Goal: Task Accomplishment & Management: Manage account settings

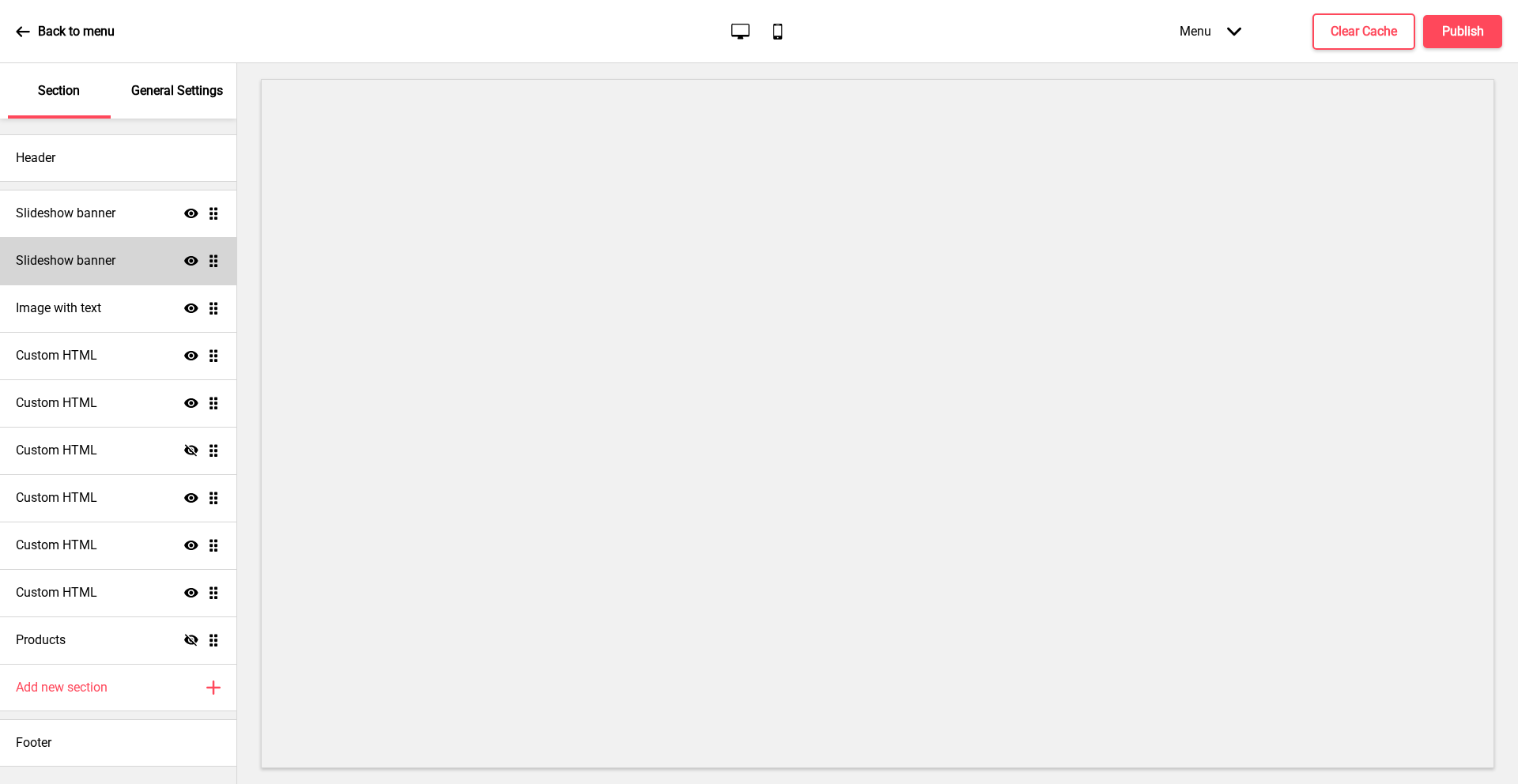
click at [82, 260] on h4 "Slideshow banner" at bounding box center [66, 261] width 100 height 18
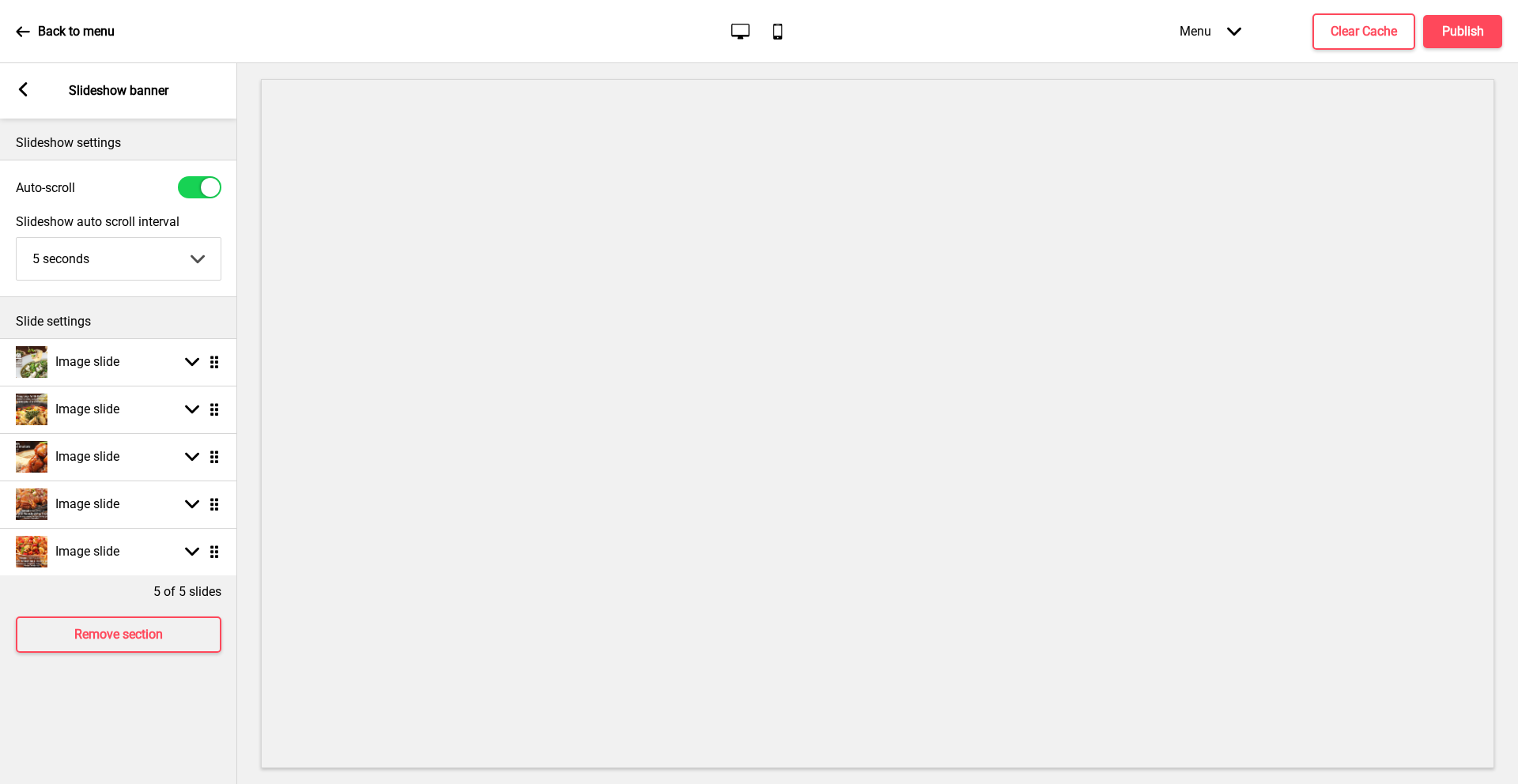
click at [24, 96] on div "Arrow left" at bounding box center [22, 91] width 14 height 18
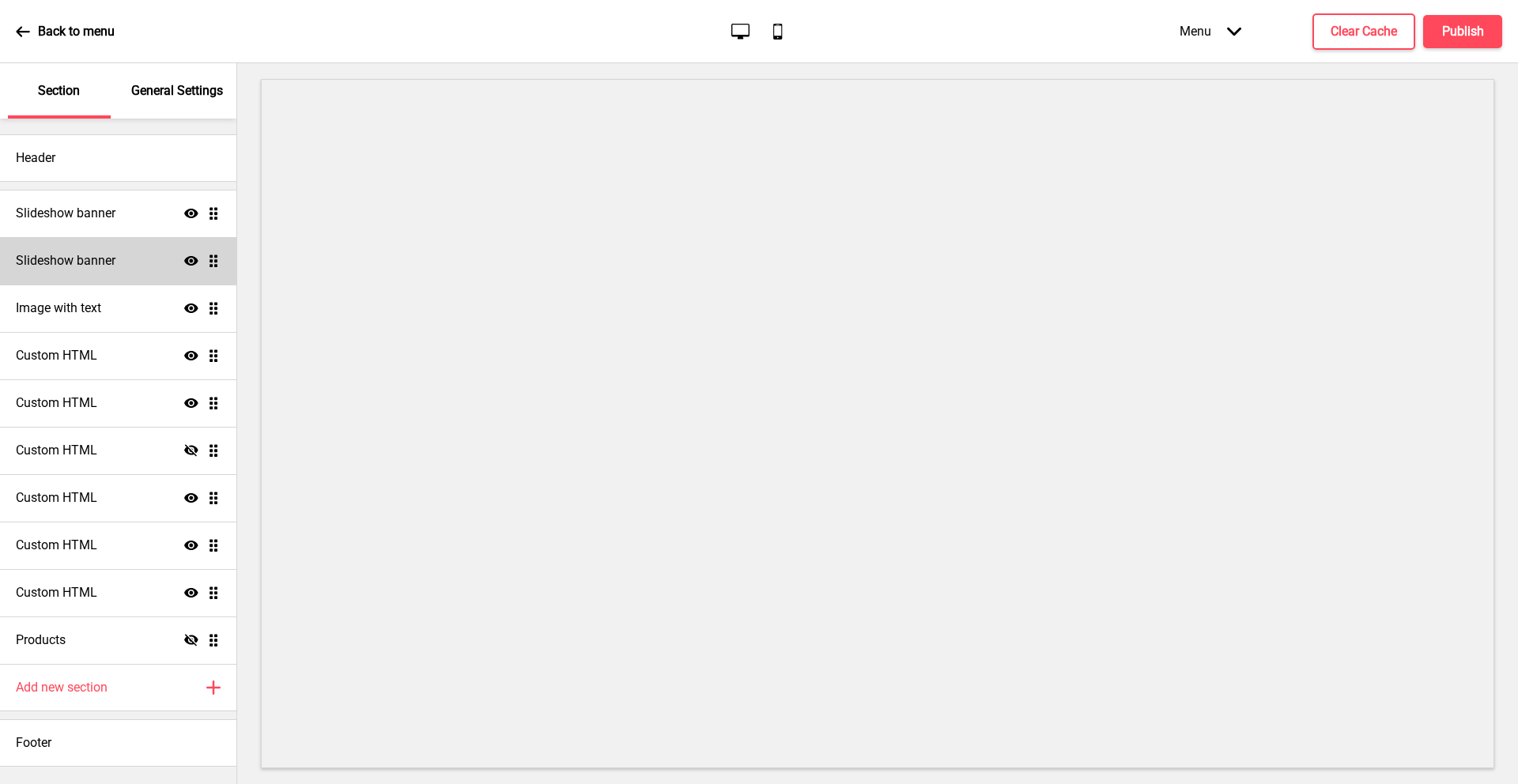
click at [81, 253] on h4 "Slideshow banner" at bounding box center [66, 261] width 100 height 18
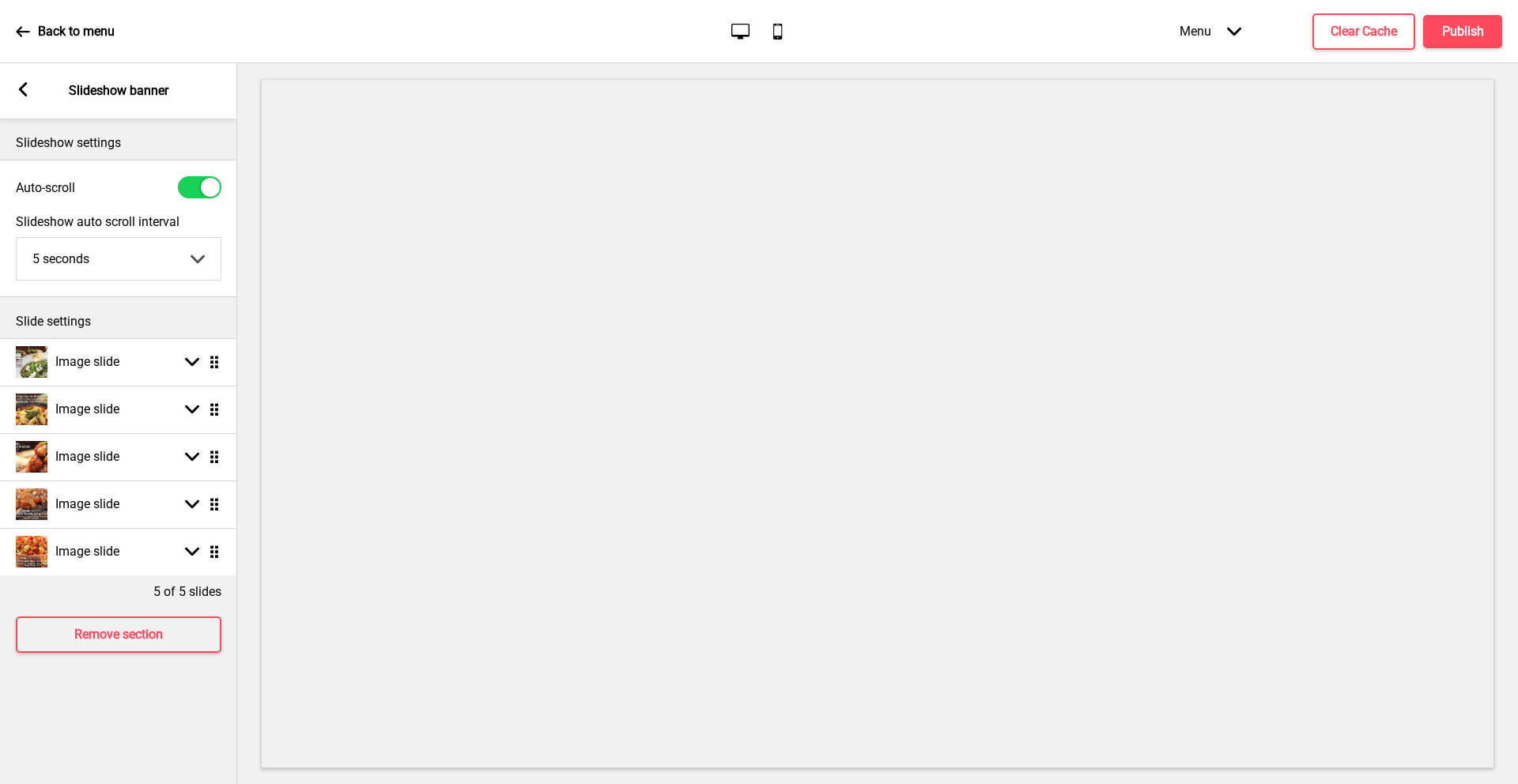
click at [21, 96] on rect at bounding box center [22, 89] width 14 height 14
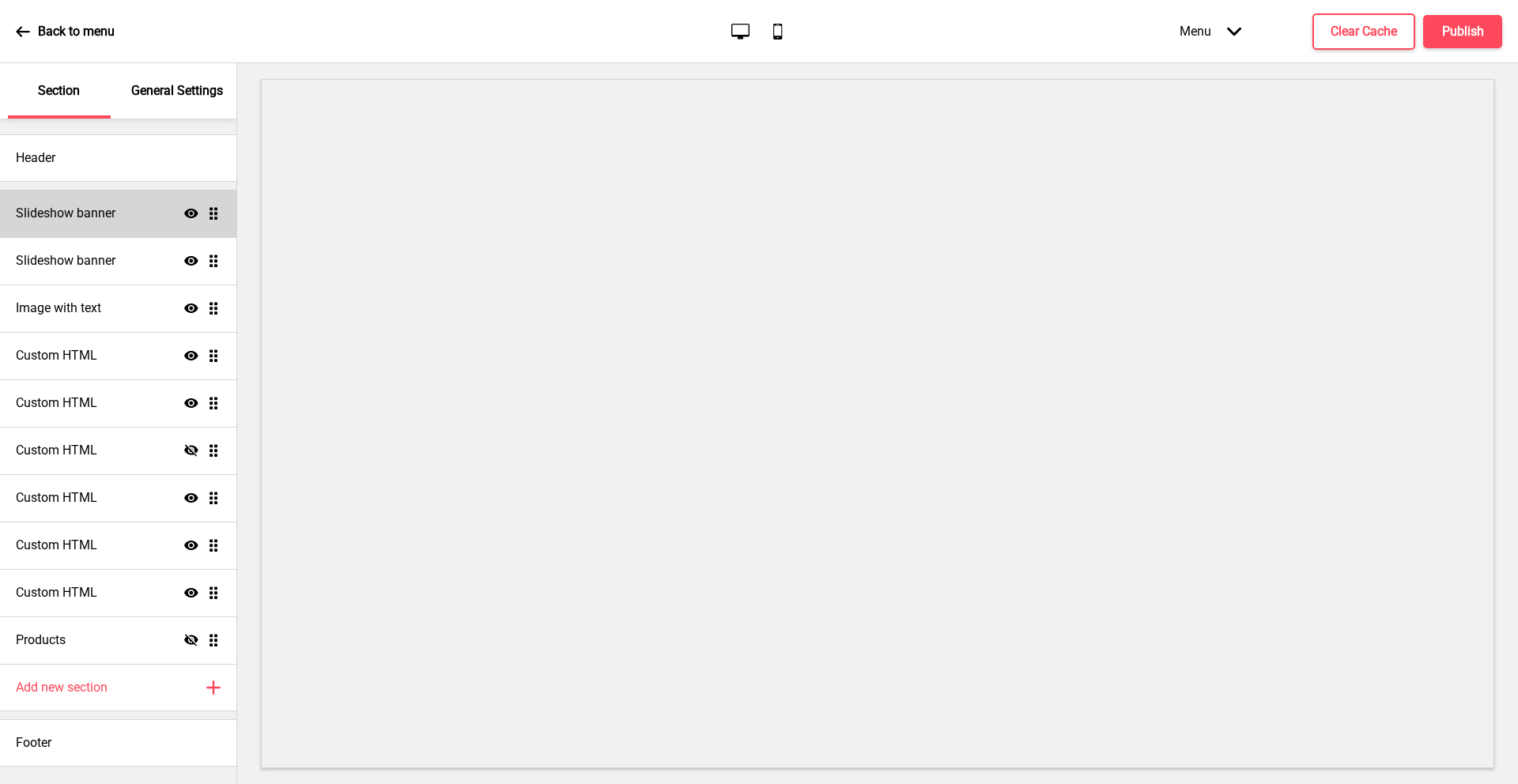
click at [82, 211] on h4 "Slideshow banner" at bounding box center [66, 213] width 100 height 18
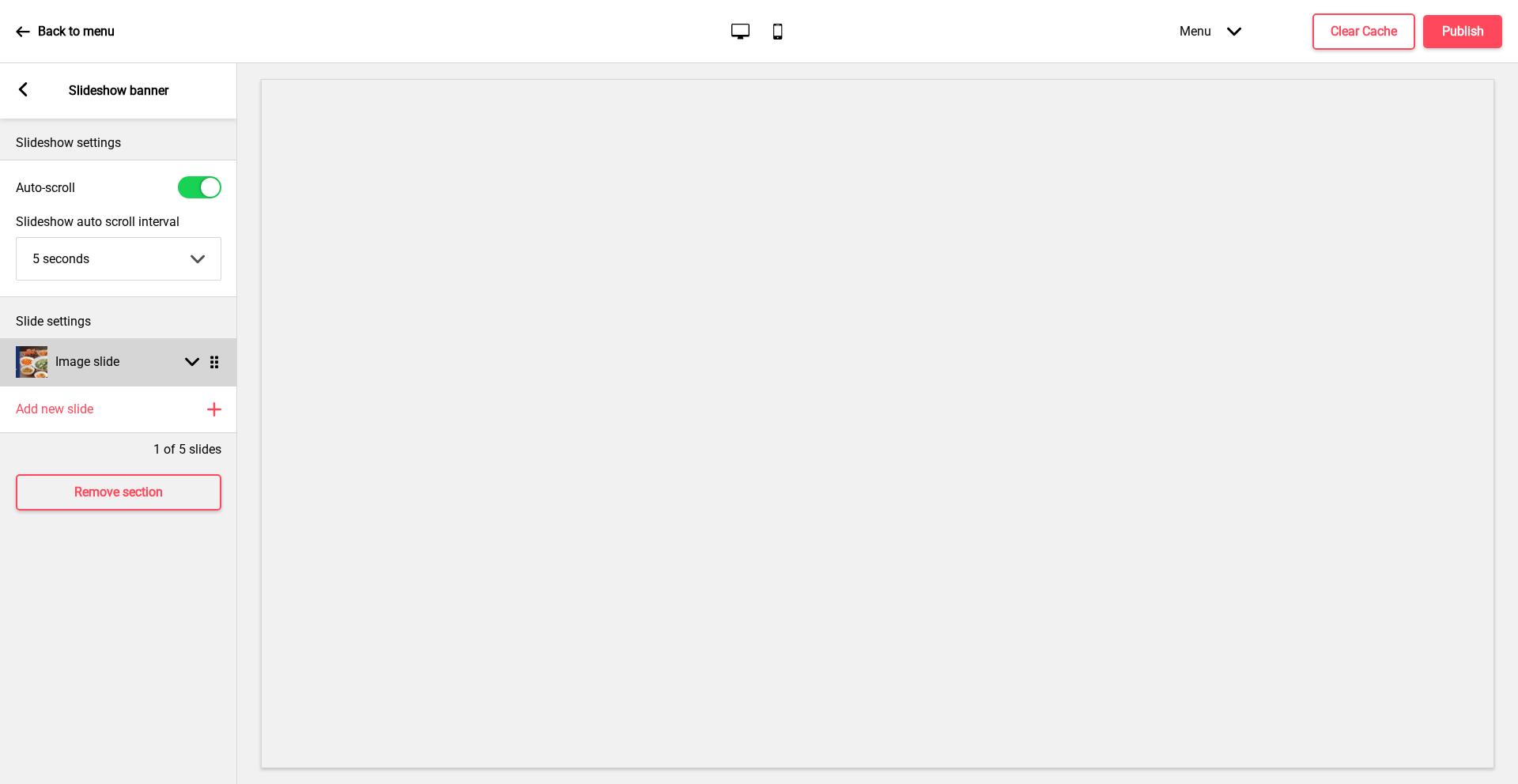
click at [142, 353] on div "Image slide Arrow down Drag" at bounding box center [118, 361] width 237 height 47
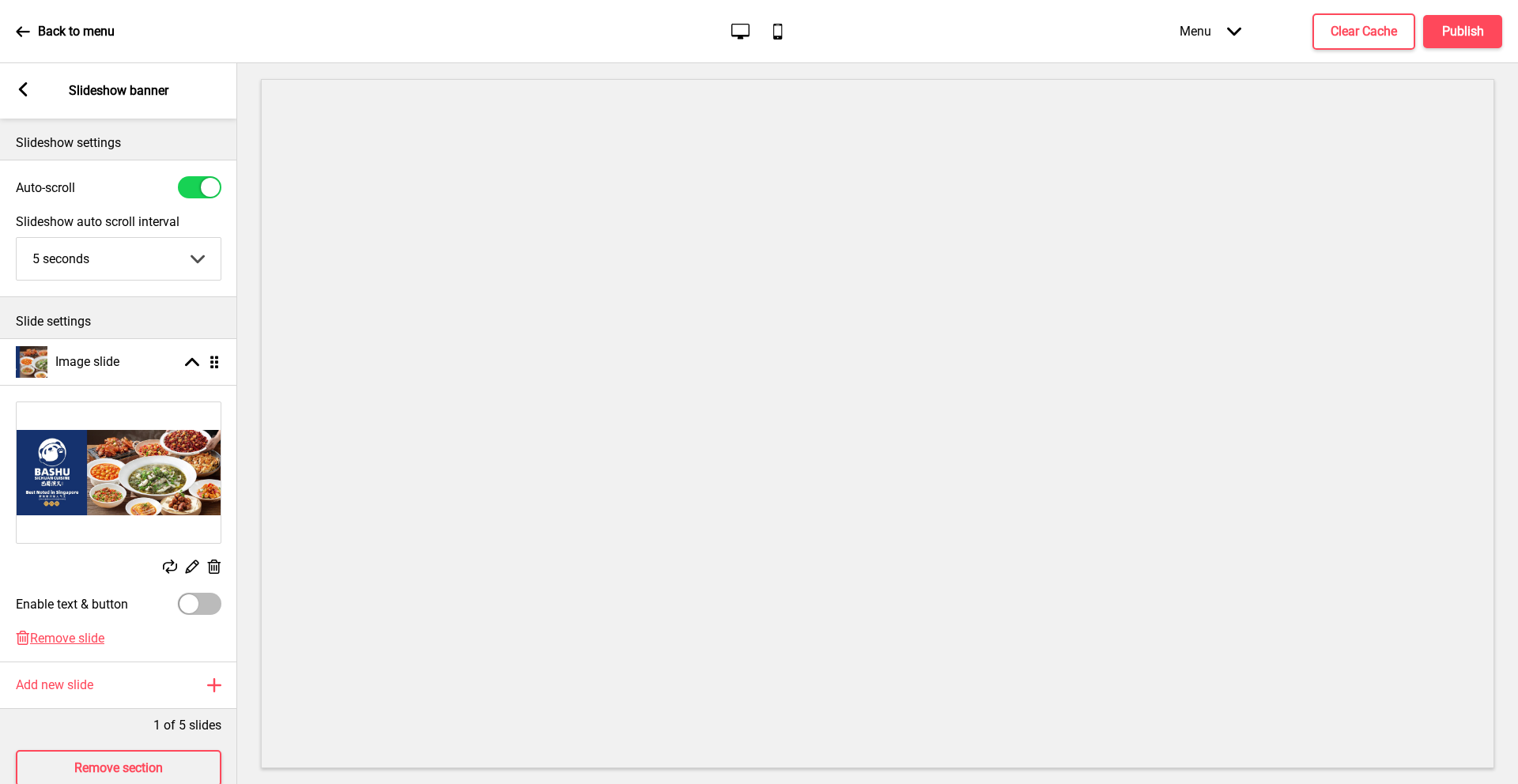
click at [22, 92] on icon at bounding box center [23, 89] width 8 height 14
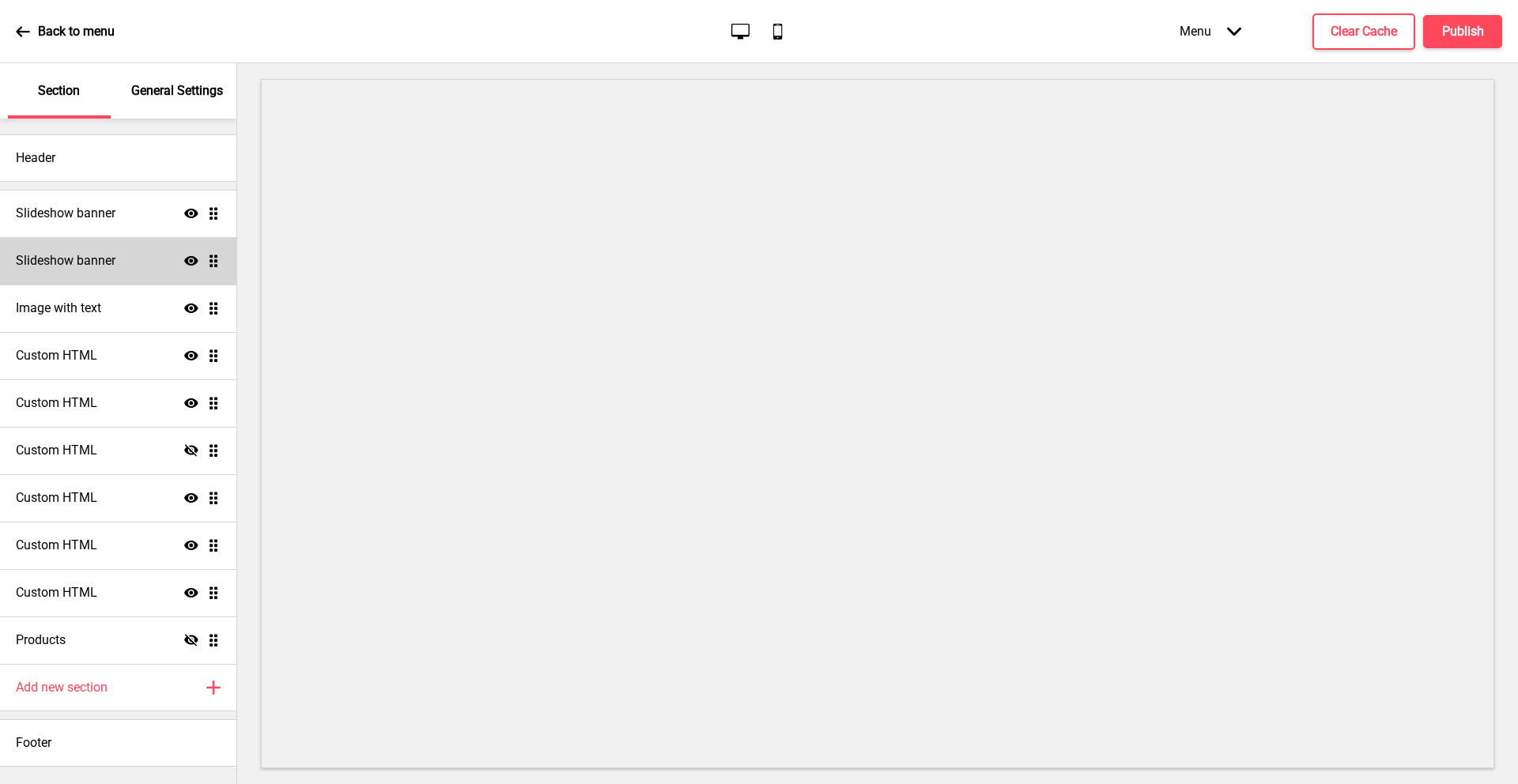
click at [80, 256] on h4 "Slideshow banner" at bounding box center [66, 261] width 100 height 18
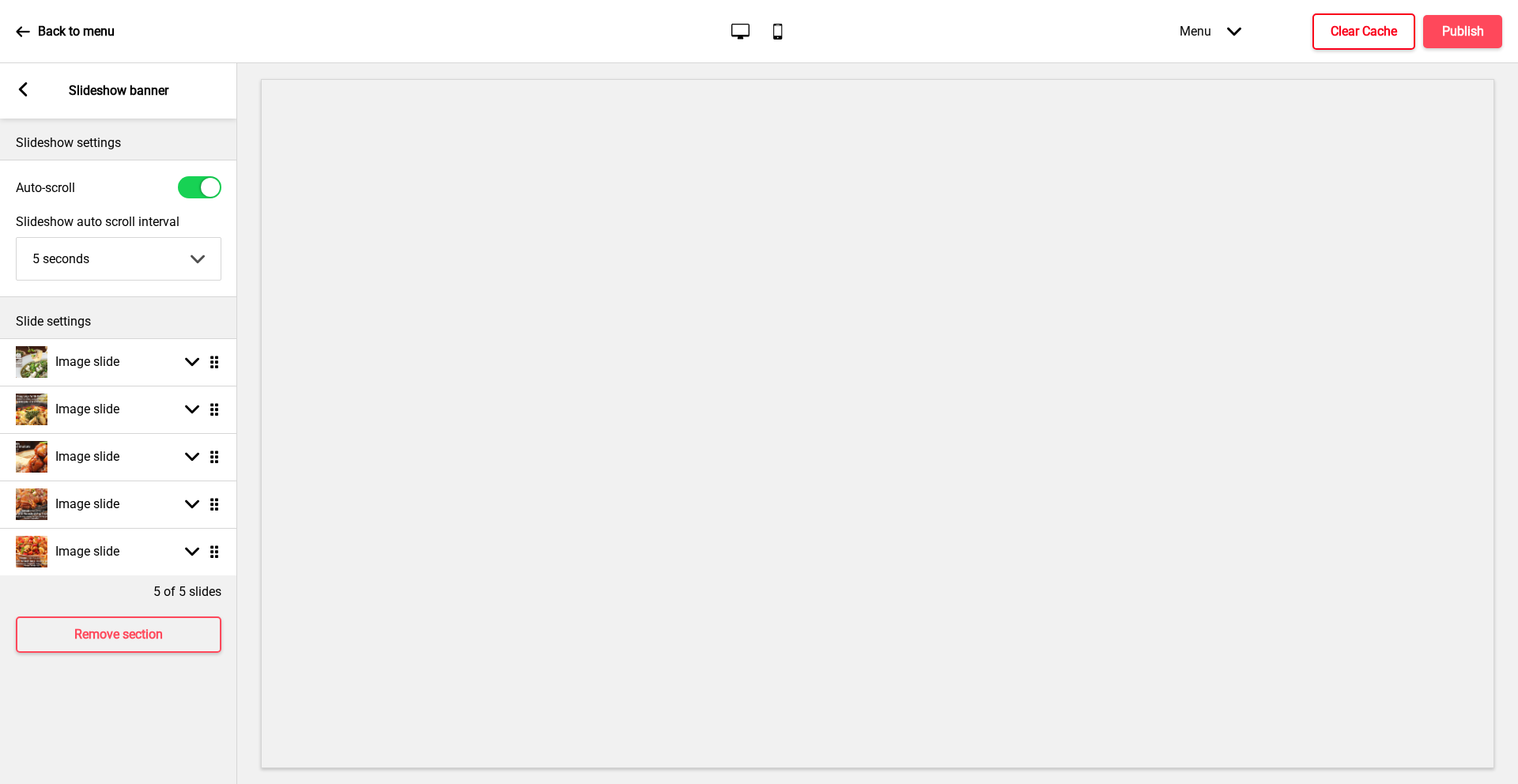
click at [1357, 31] on h4 "Clear Cache" at bounding box center [1364, 31] width 67 height 18
click at [180, 367] on div "Arrow down Drag" at bounding box center [199, 361] width 44 height 14
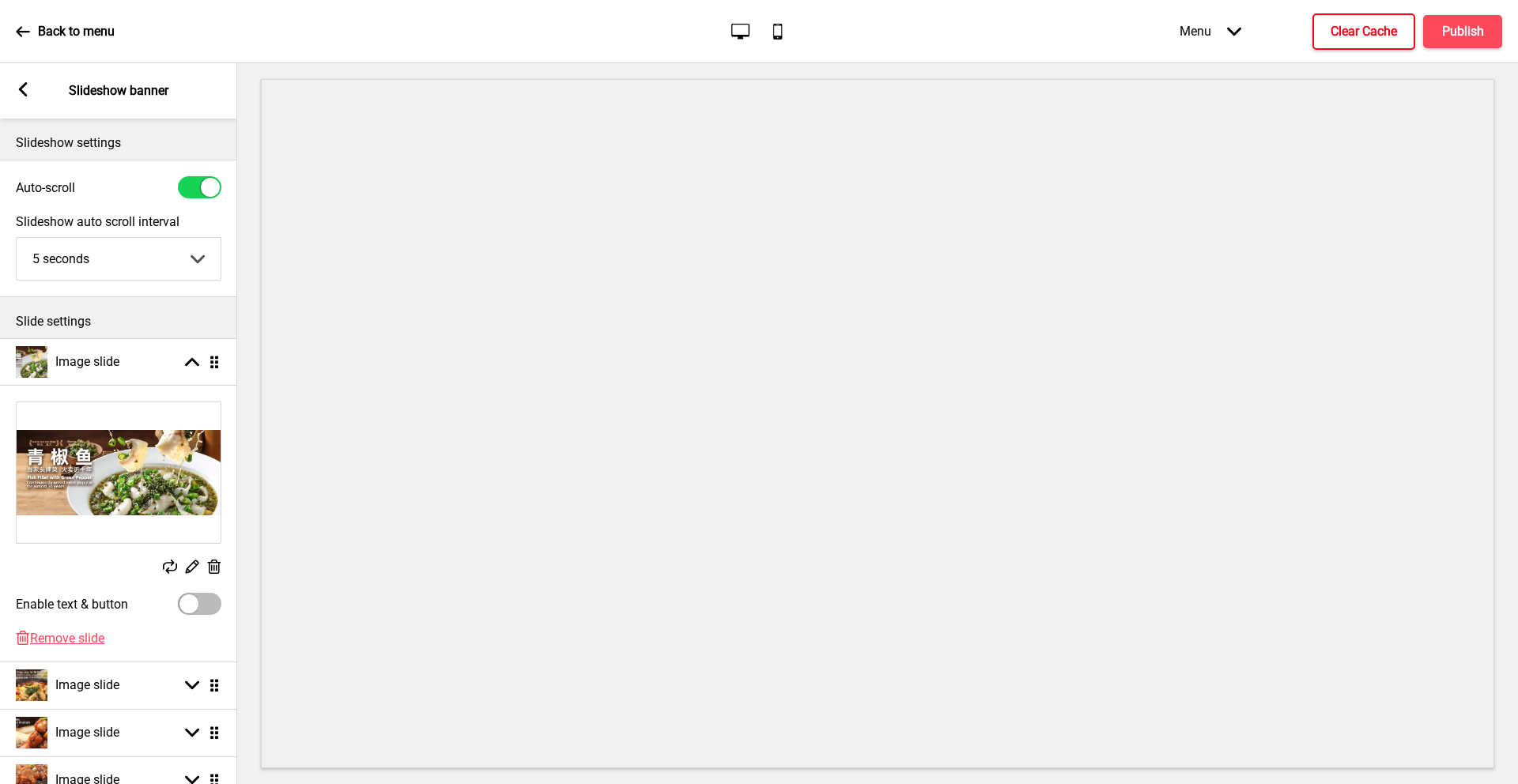
scroll to position [188, 0]
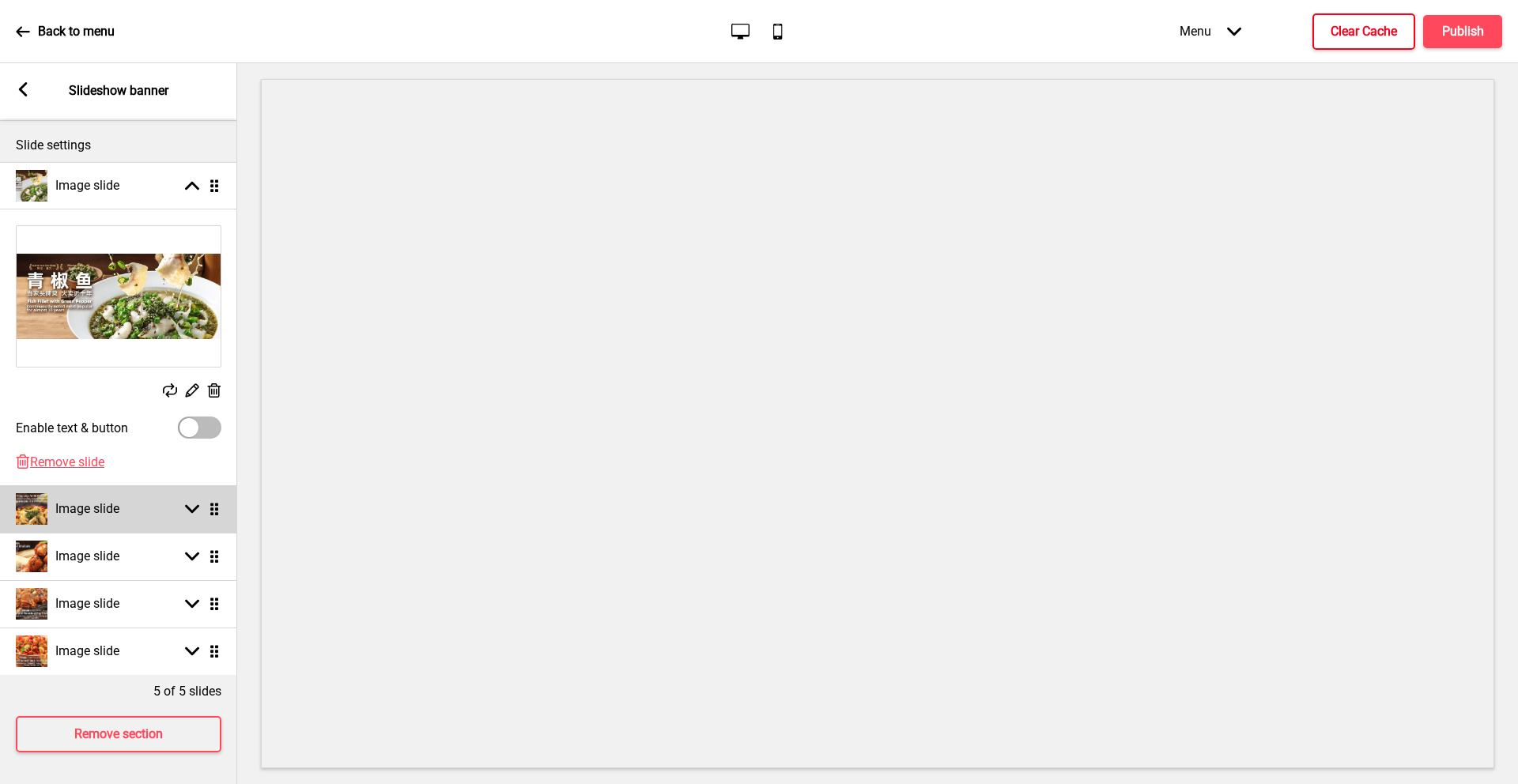
click at [178, 502] on div "Arrow down Drag" at bounding box center [199, 508] width 44 height 14
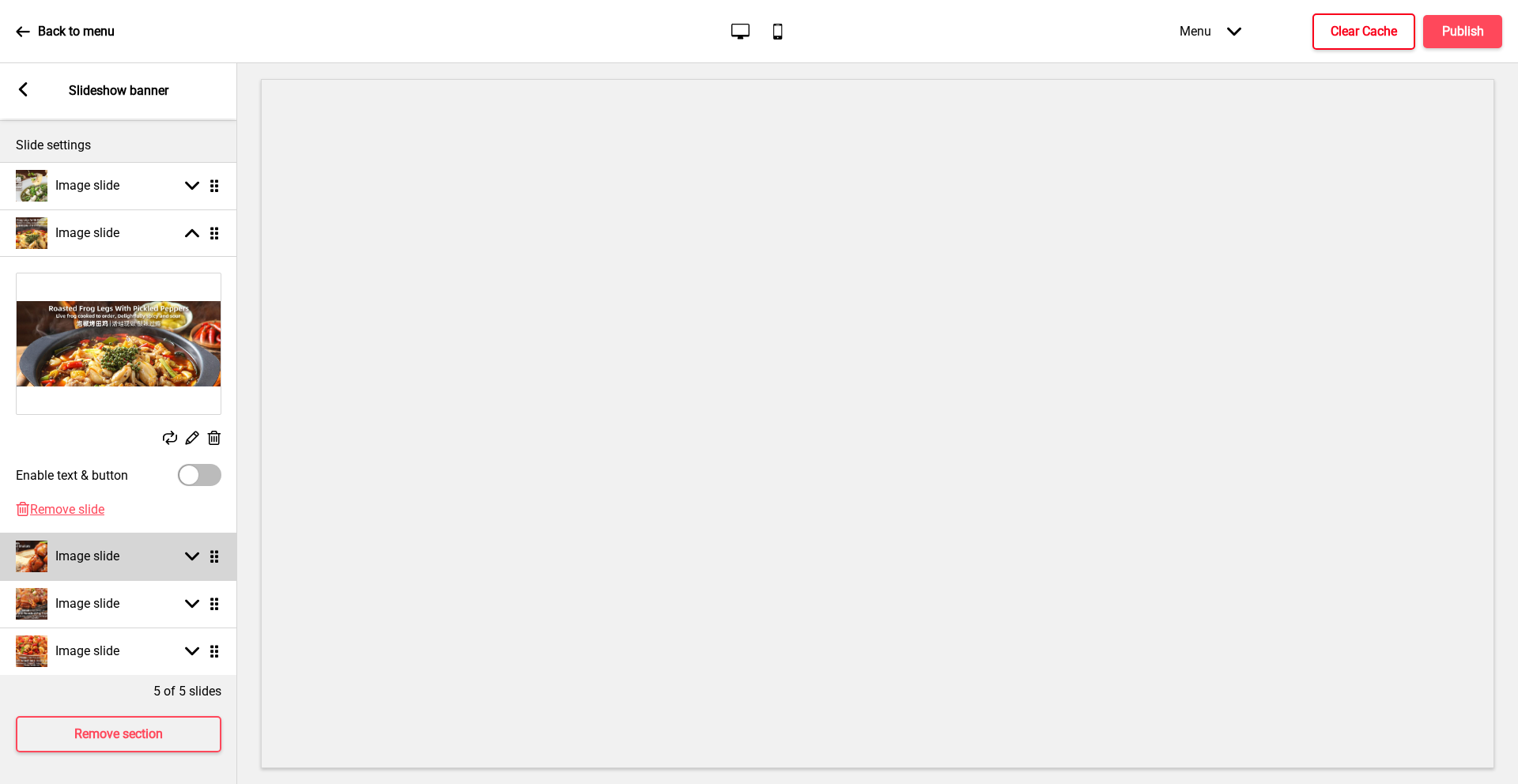
click at [169, 534] on div "Image slide Arrow down Drag" at bounding box center [118, 556] width 237 height 47
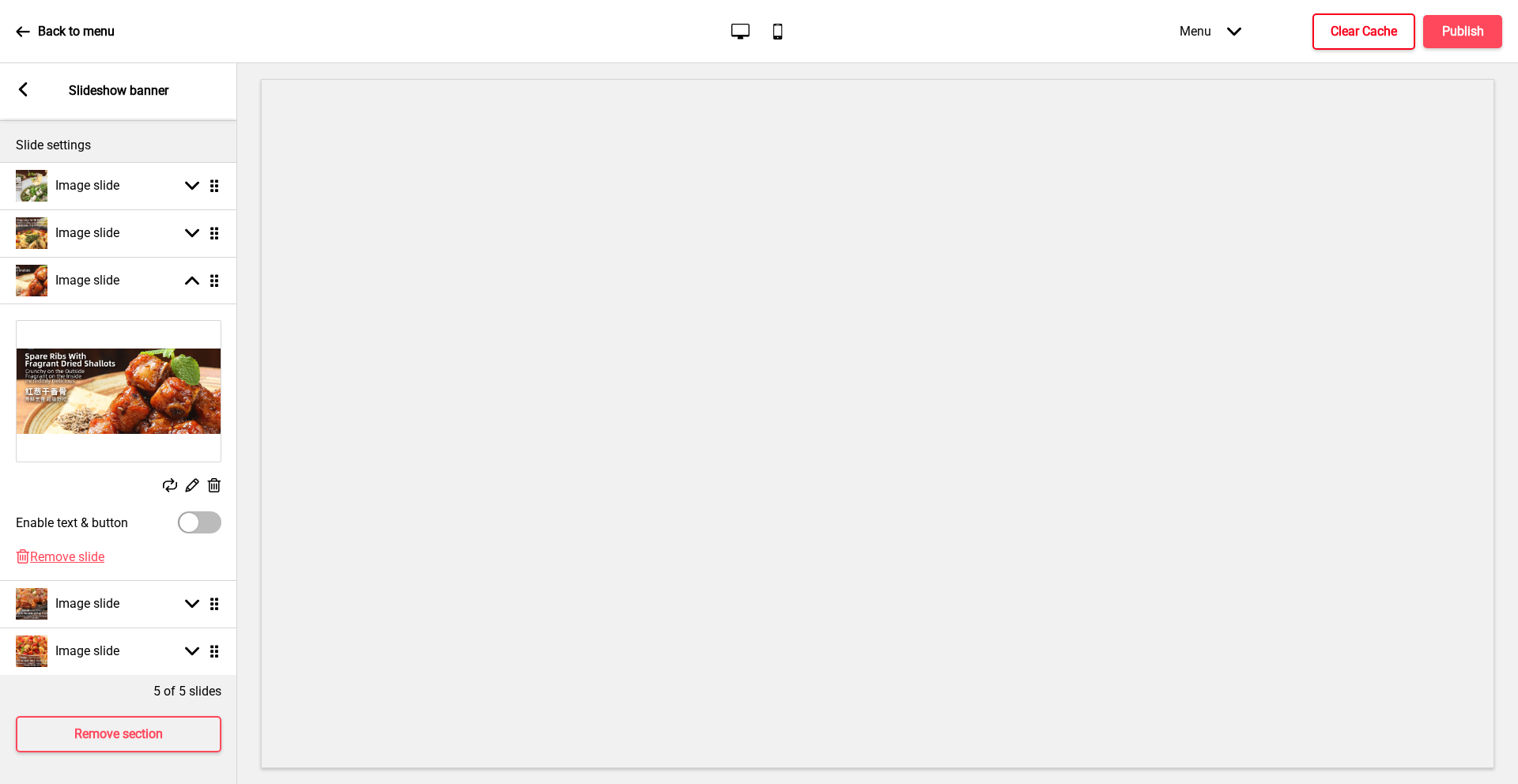
click at [23, 86] on icon at bounding box center [23, 89] width 8 height 14
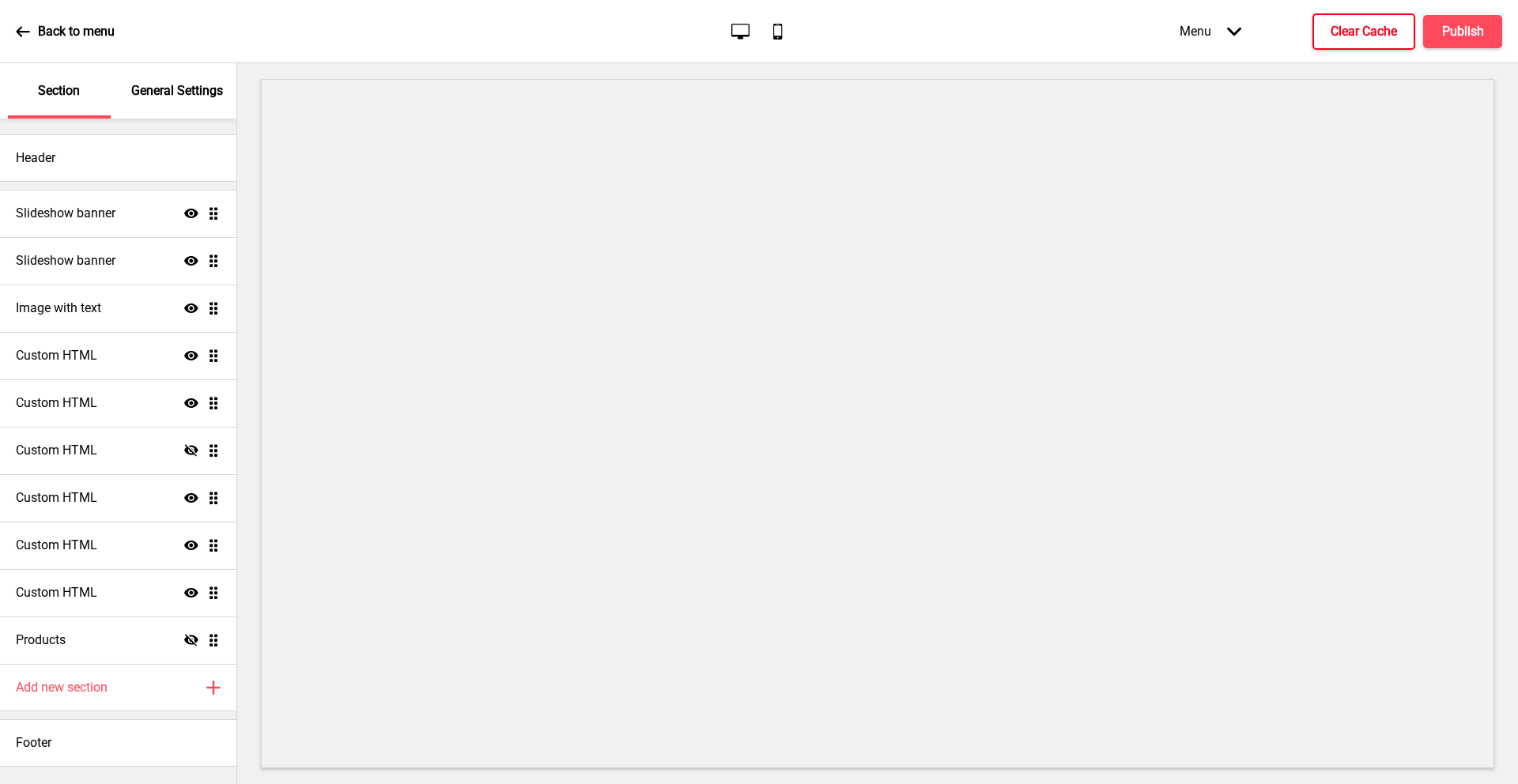
scroll to position [189, 0]
click at [87, 356] on h4 "Custom HTML" at bounding box center [56, 355] width 81 height 18
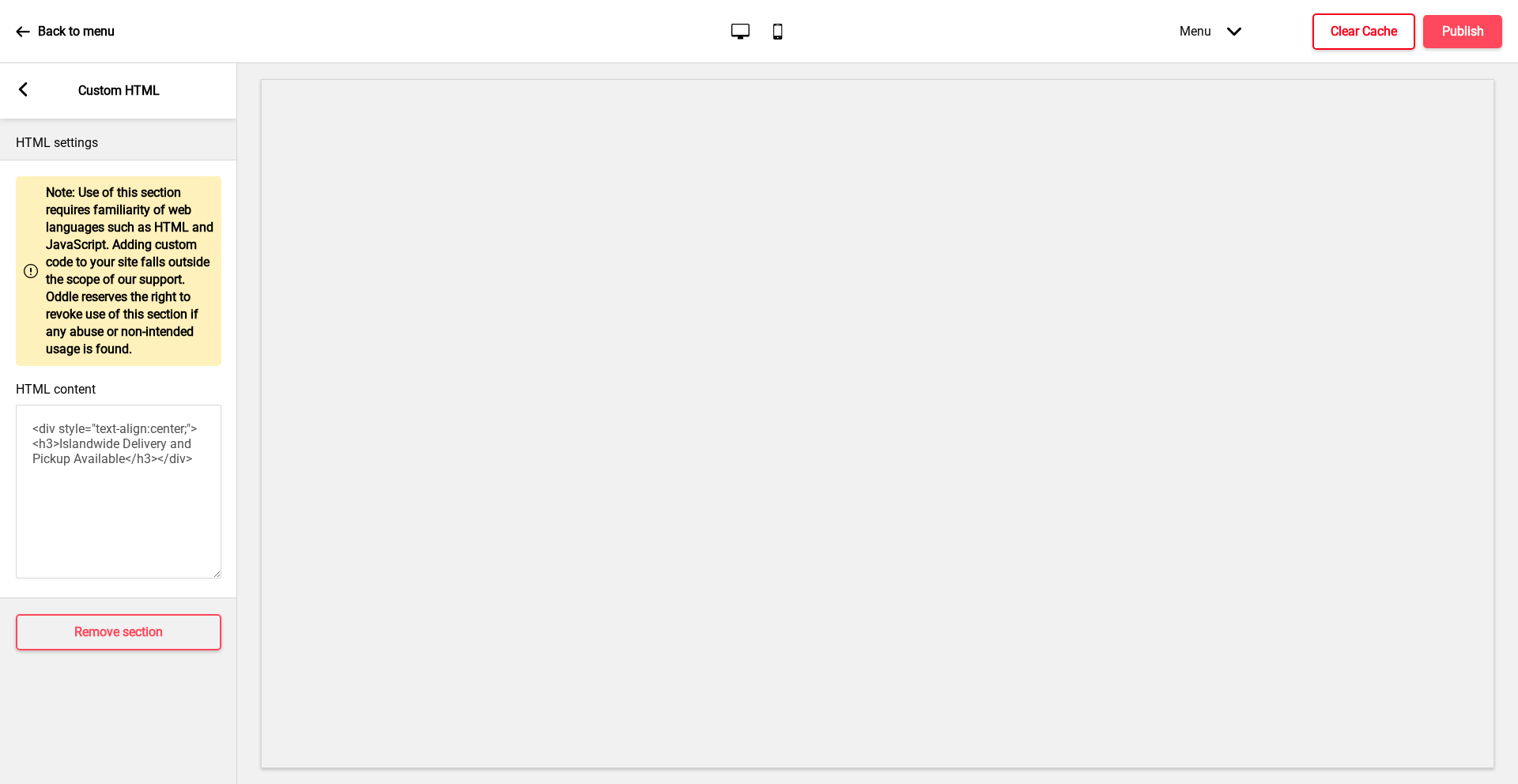
click at [29, 87] on rect at bounding box center [22, 89] width 14 height 14
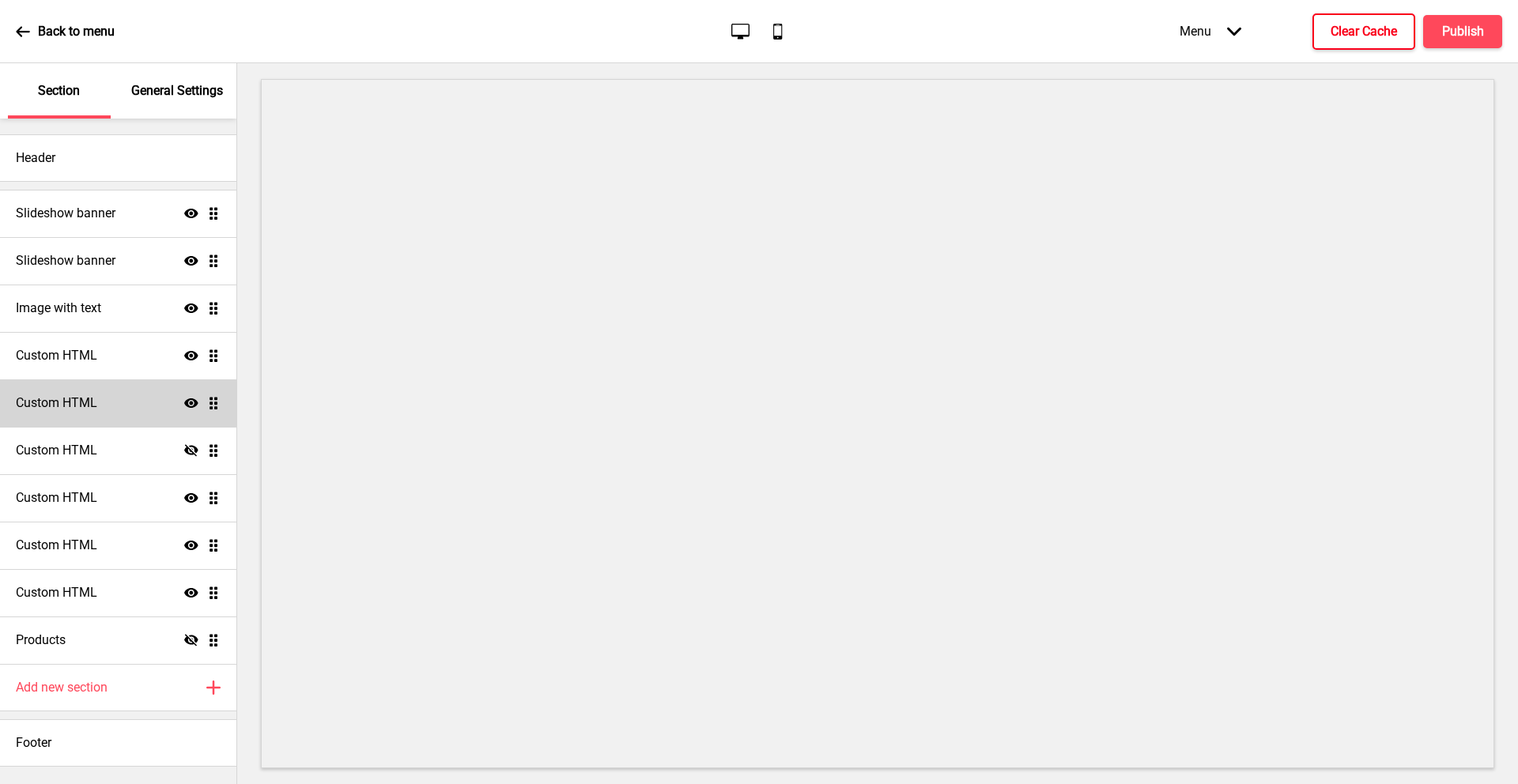
click at [73, 423] on div "Custom HTML Show Drag" at bounding box center [117, 402] width 236 height 47
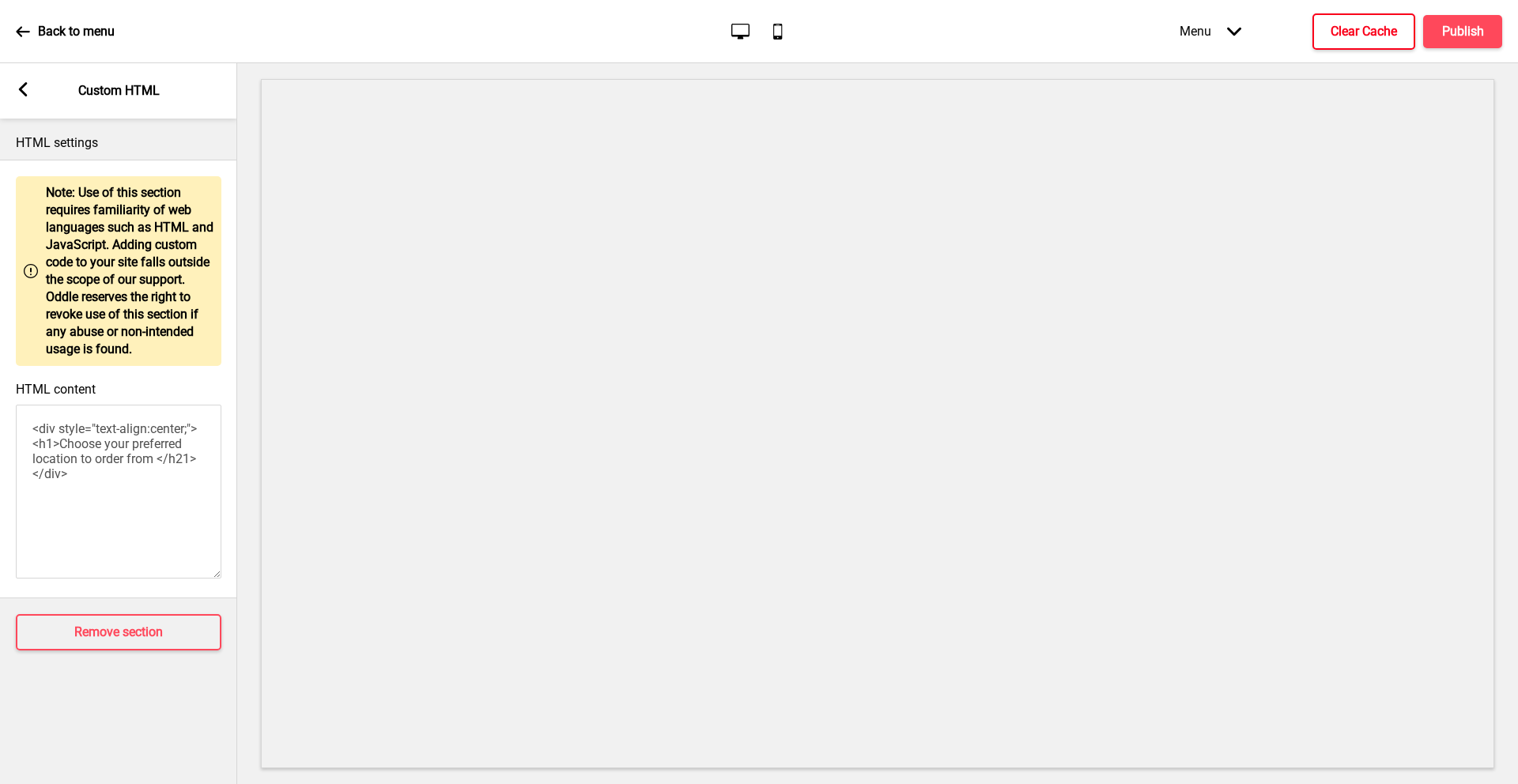
click at [24, 85] on icon at bounding box center [23, 89] width 8 height 14
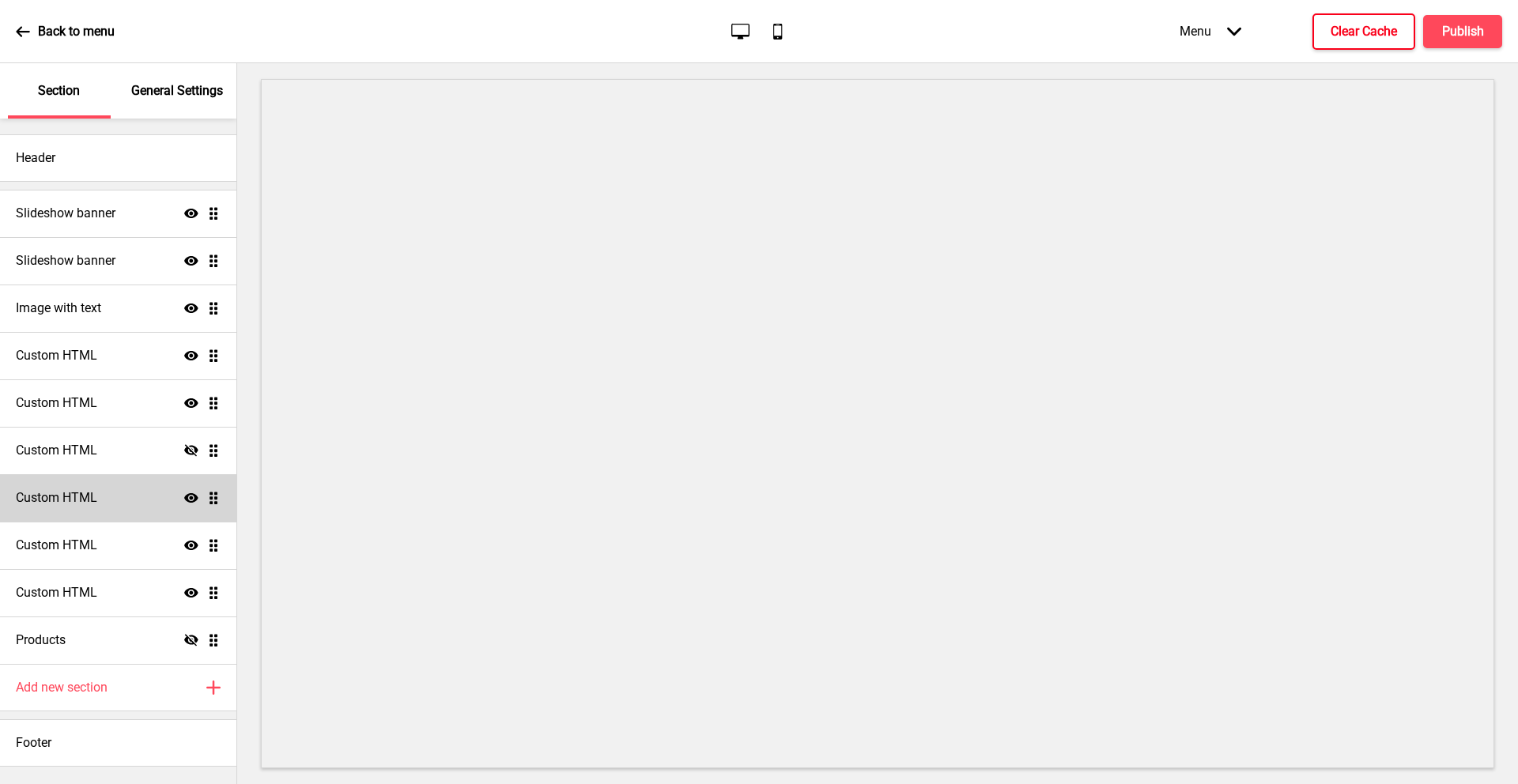
click at [73, 499] on h4 "Custom HTML" at bounding box center [56, 497] width 81 height 18
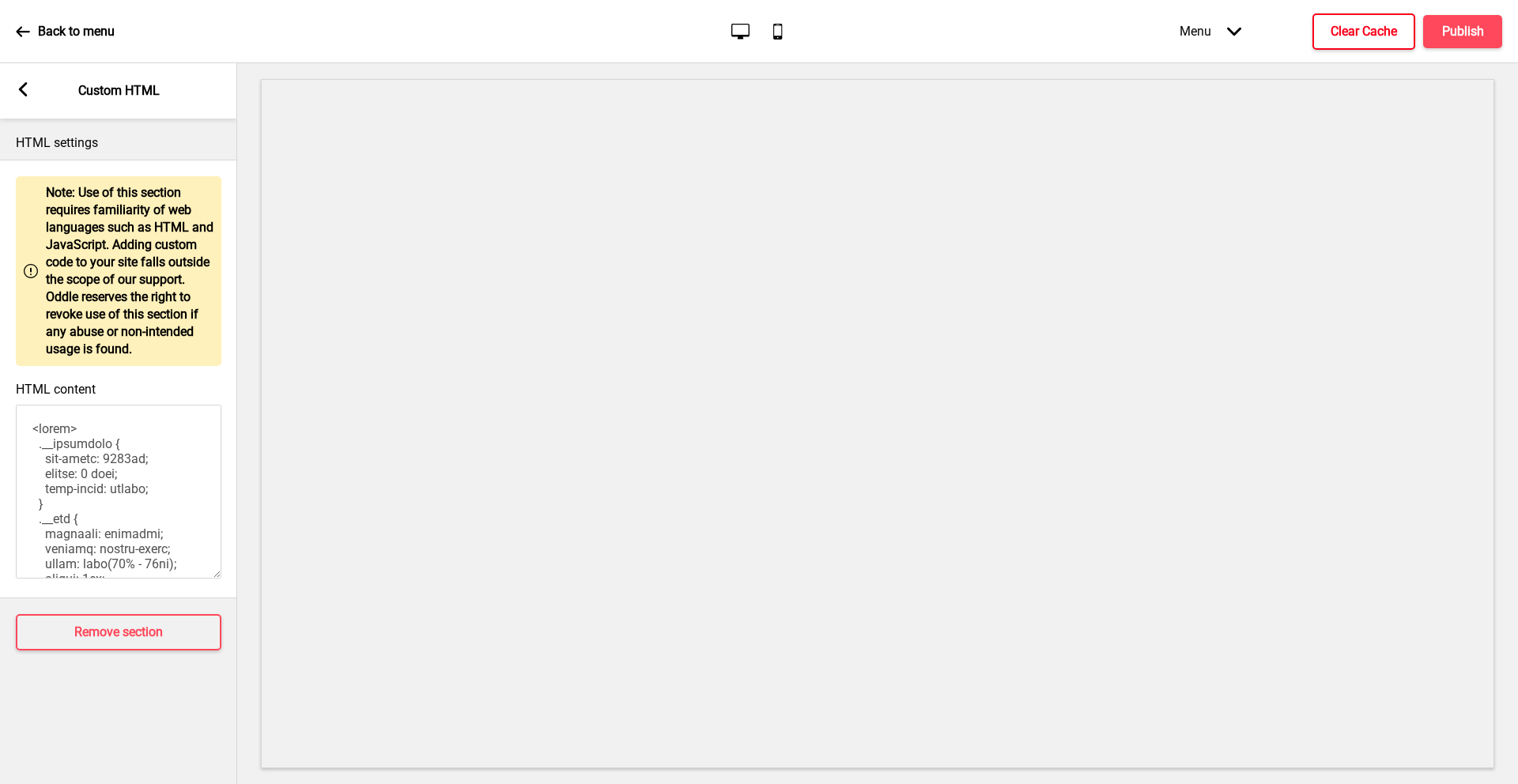
click at [19, 95] on rect at bounding box center [22, 89] width 14 height 14
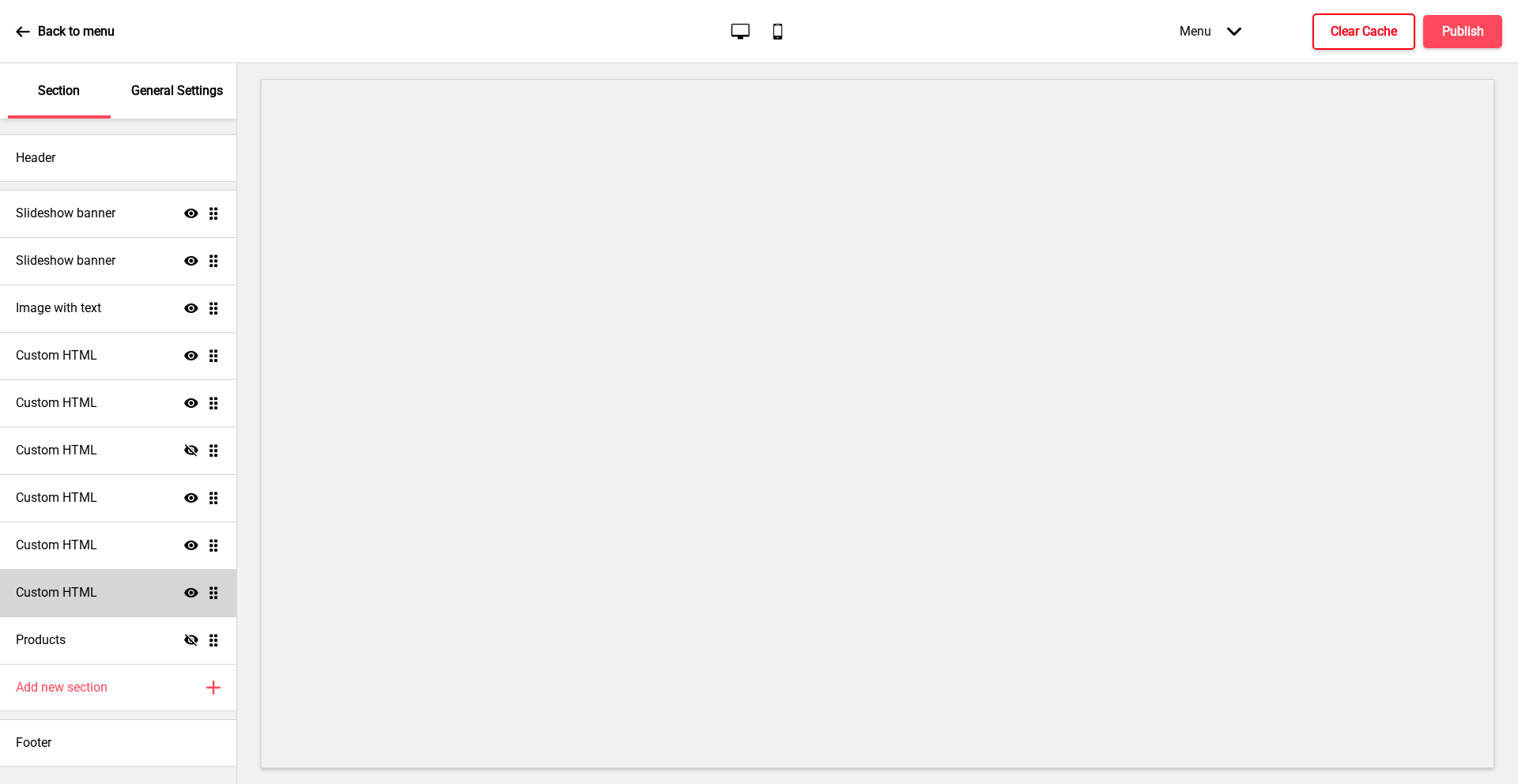
click at [70, 599] on h4 "Custom HTML" at bounding box center [56, 592] width 81 height 18
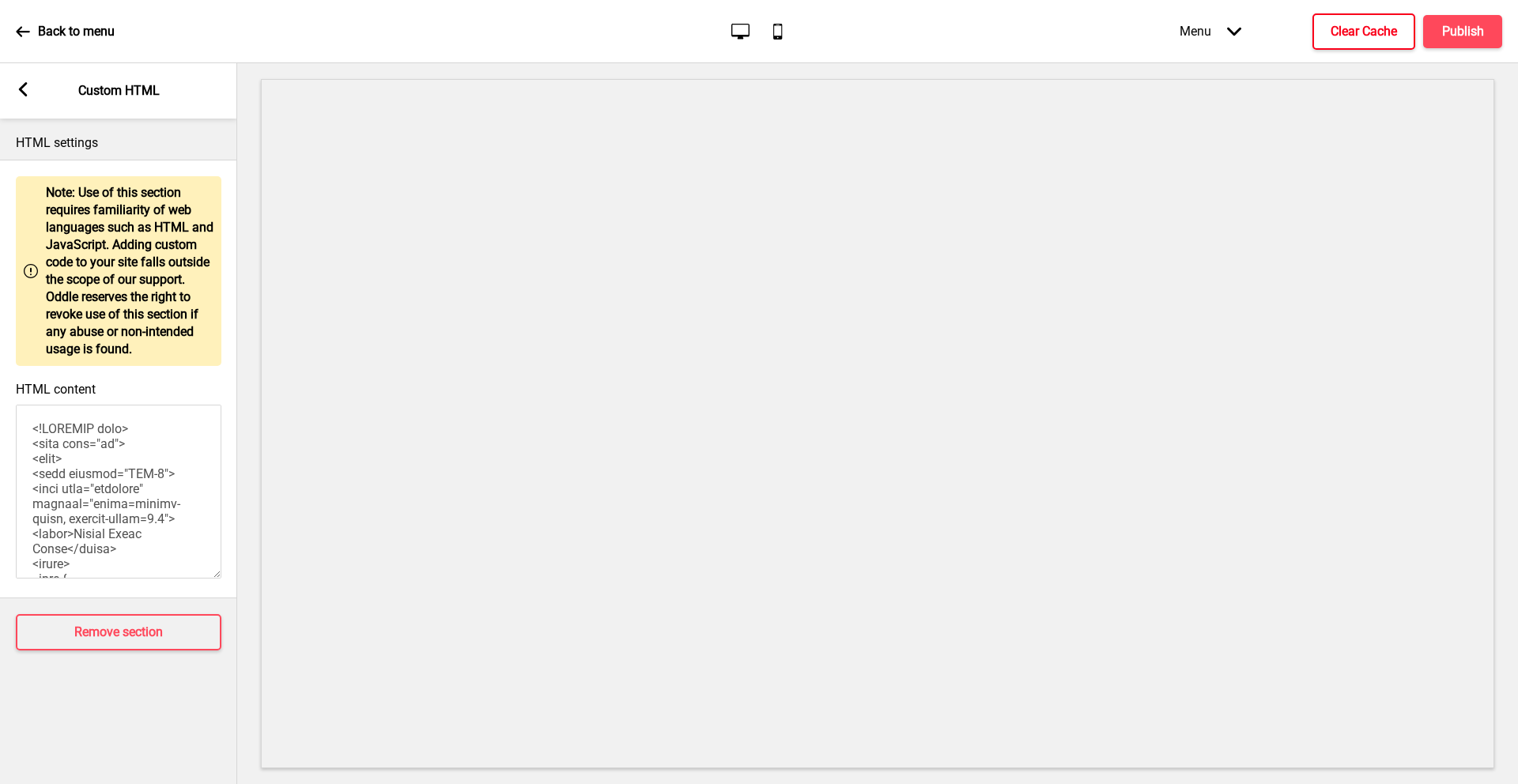
click at [20, 83] on rect at bounding box center [22, 89] width 14 height 14
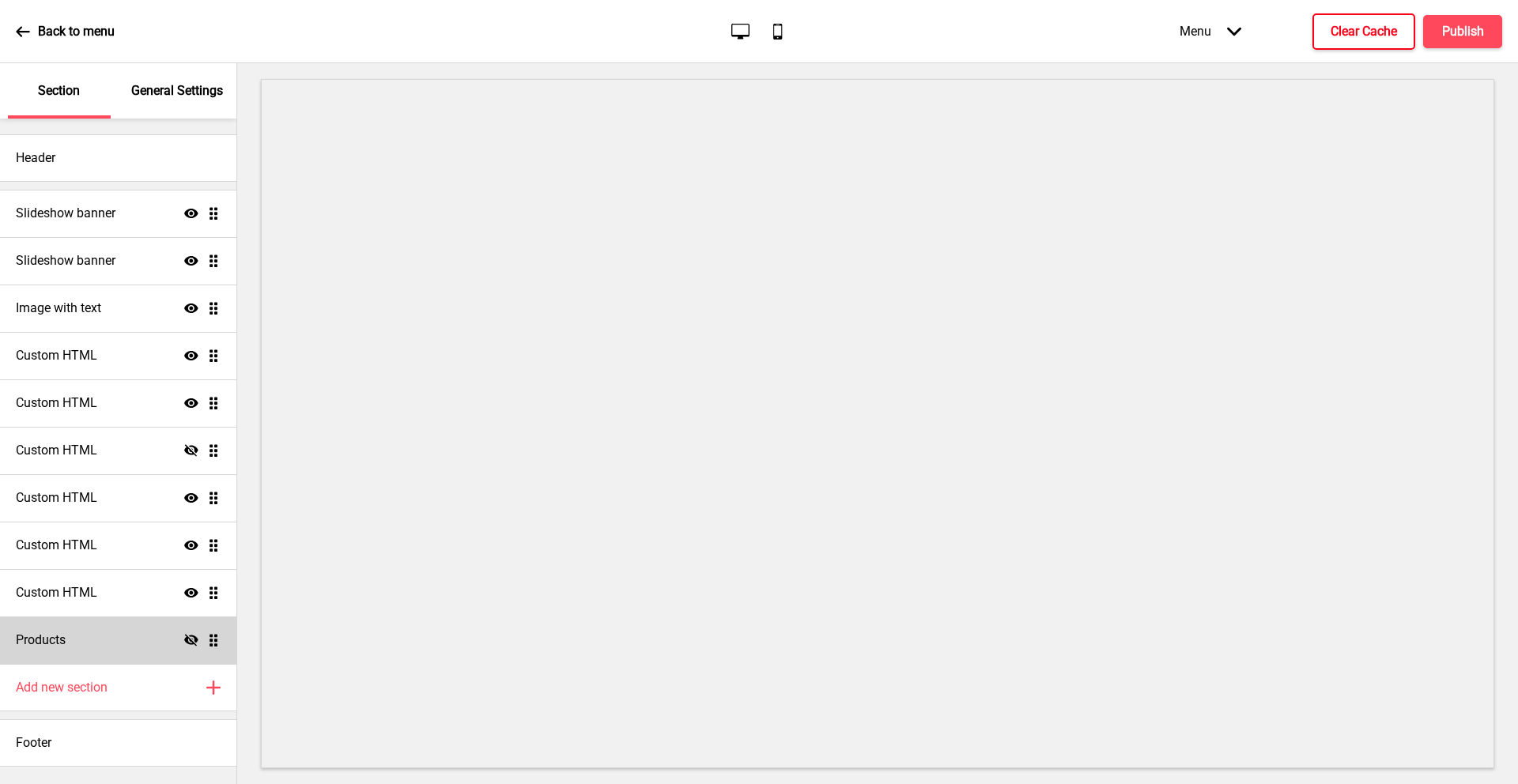
click at [97, 632] on div "Products Hide Drag" at bounding box center [117, 639] width 236 height 47
select select "list"
select select "side"
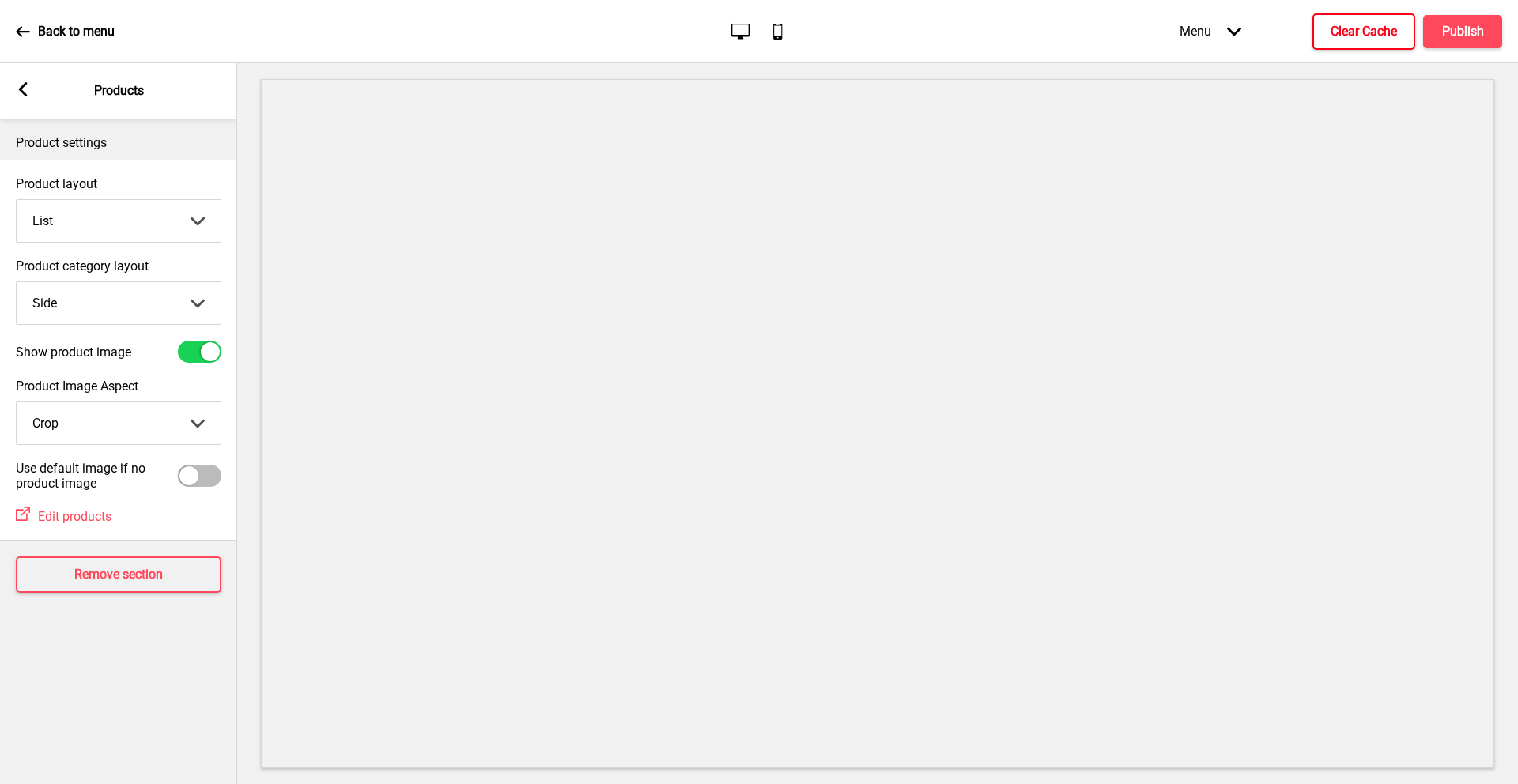
click at [34, 106] on div "Arrow left Products" at bounding box center [118, 91] width 237 height 55
click at [24, 93] on icon at bounding box center [23, 89] width 8 height 14
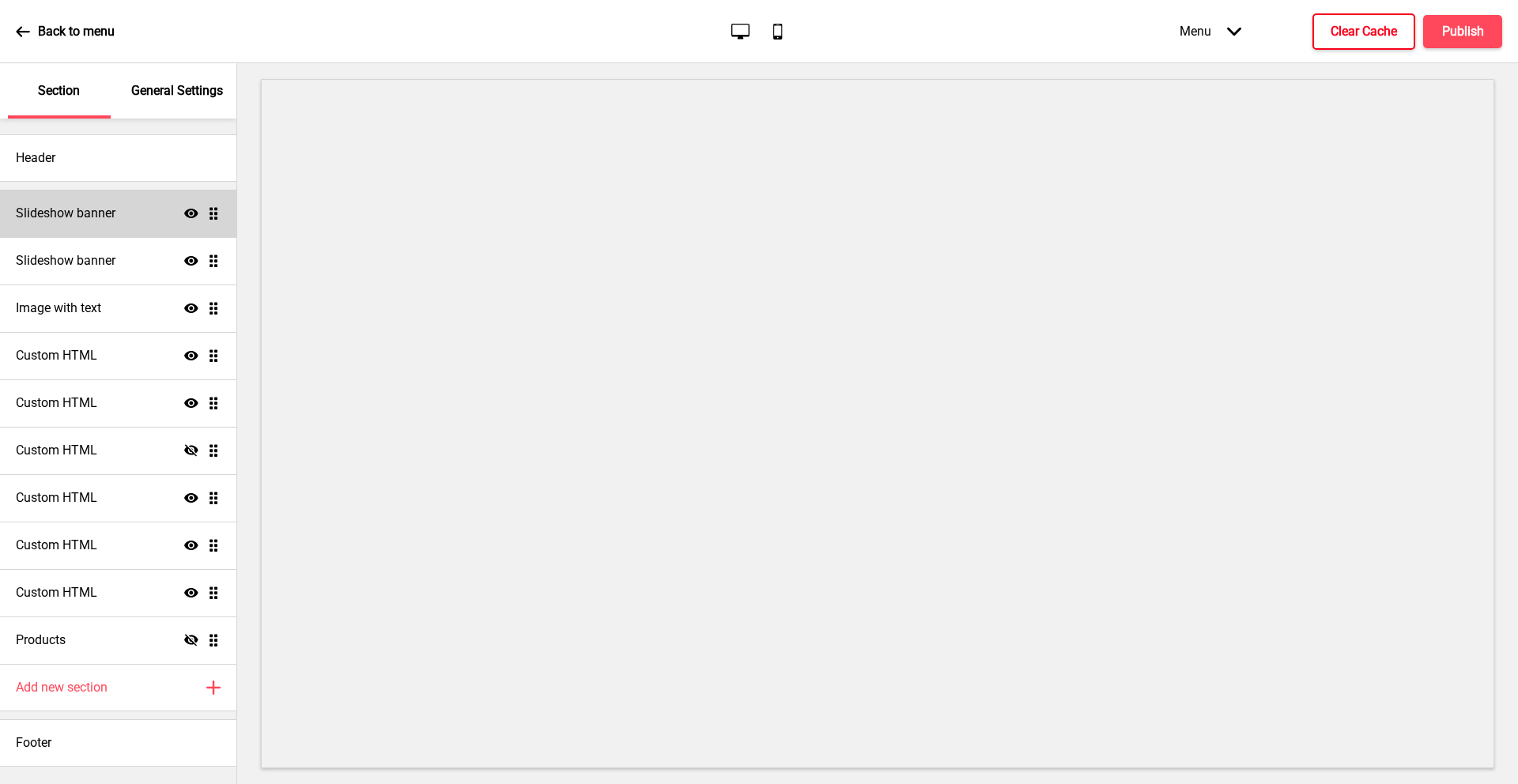
click at [71, 204] on h4 "Slideshow banner" at bounding box center [66, 213] width 100 height 18
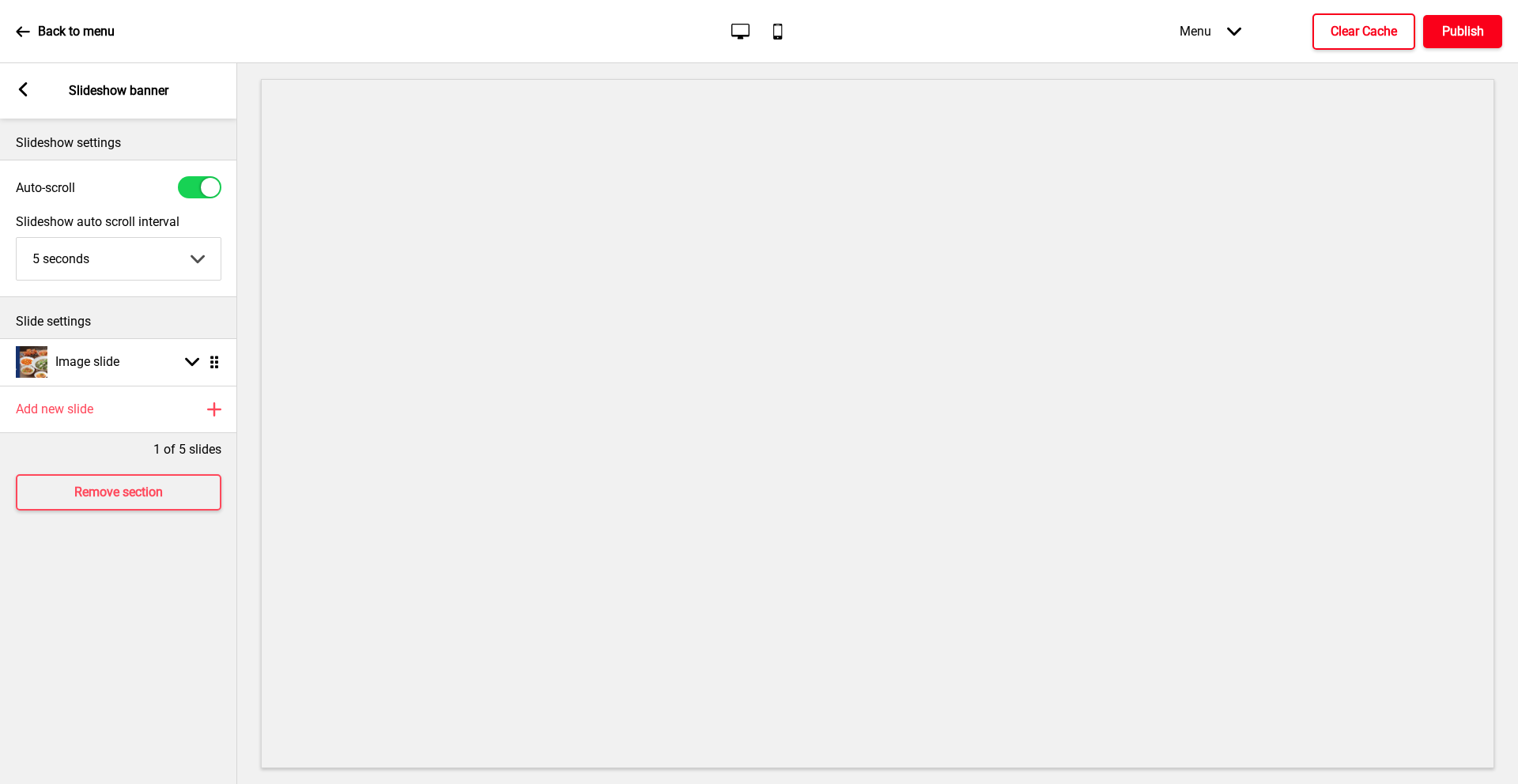
click at [1467, 31] on h4 "Publish" at bounding box center [1462, 31] width 42 height 18
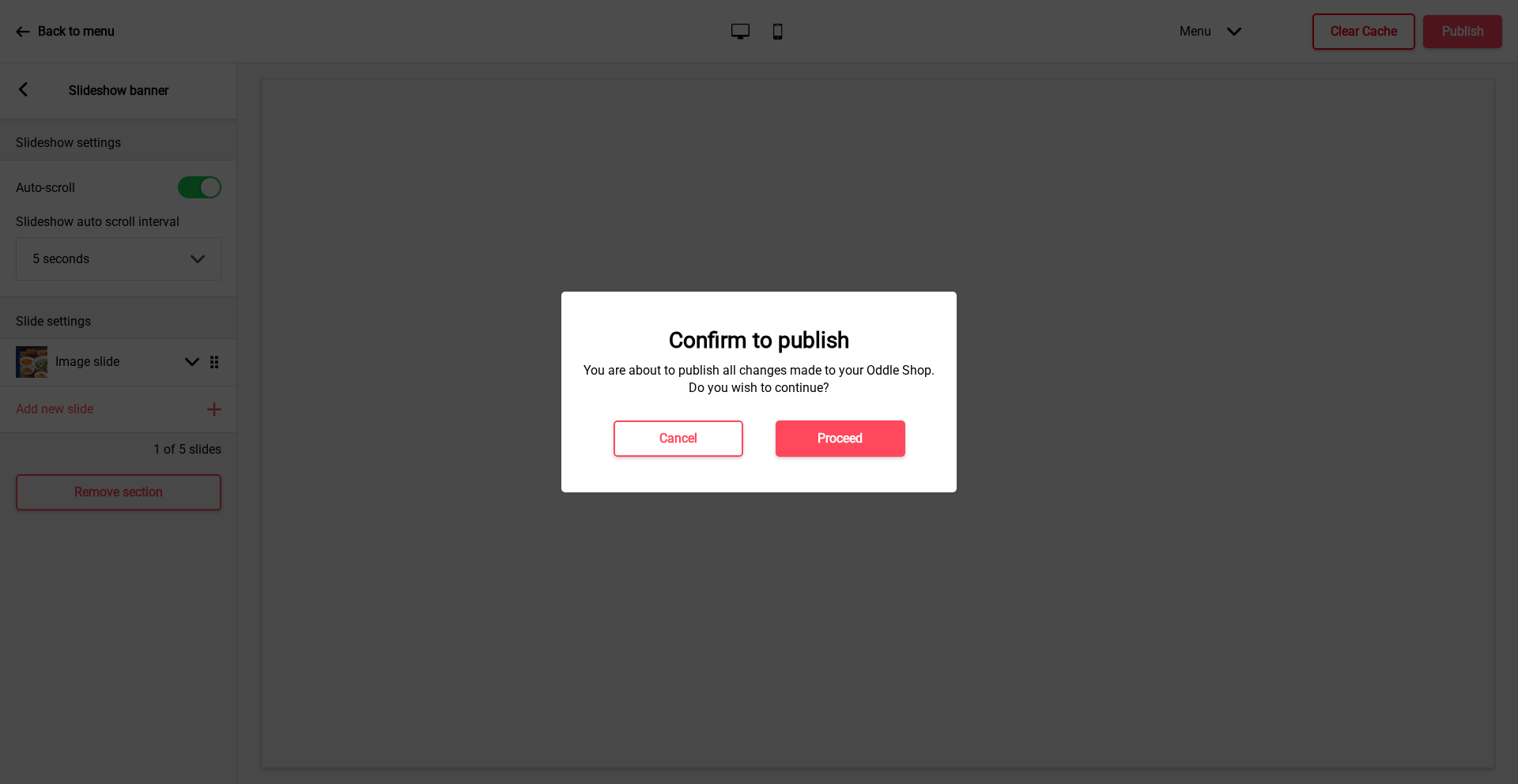
click at [823, 462] on div "Confirm to publish You are about to publish all changes made to your Oddle Shop…" at bounding box center [759, 391] width 395 height 201
click at [834, 435] on h4 "Proceed" at bounding box center [840, 438] width 45 height 18
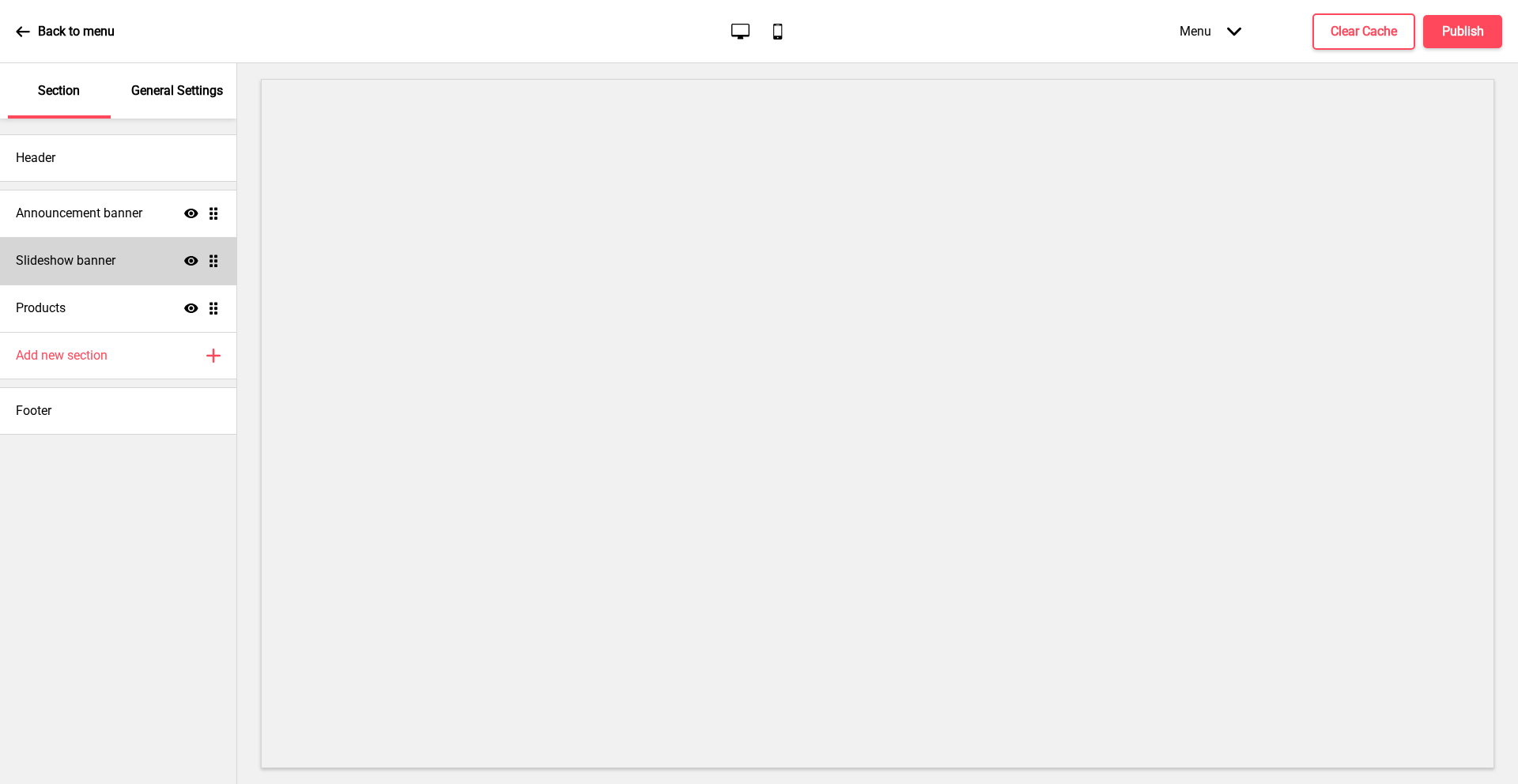
click at [73, 250] on div "Slideshow banner Show Drag" at bounding box center [117, 260] width 236 height 47
click at [64, 258] on h4 "Slideshow banner" at bounding box center [66, 261] width 100 height 18
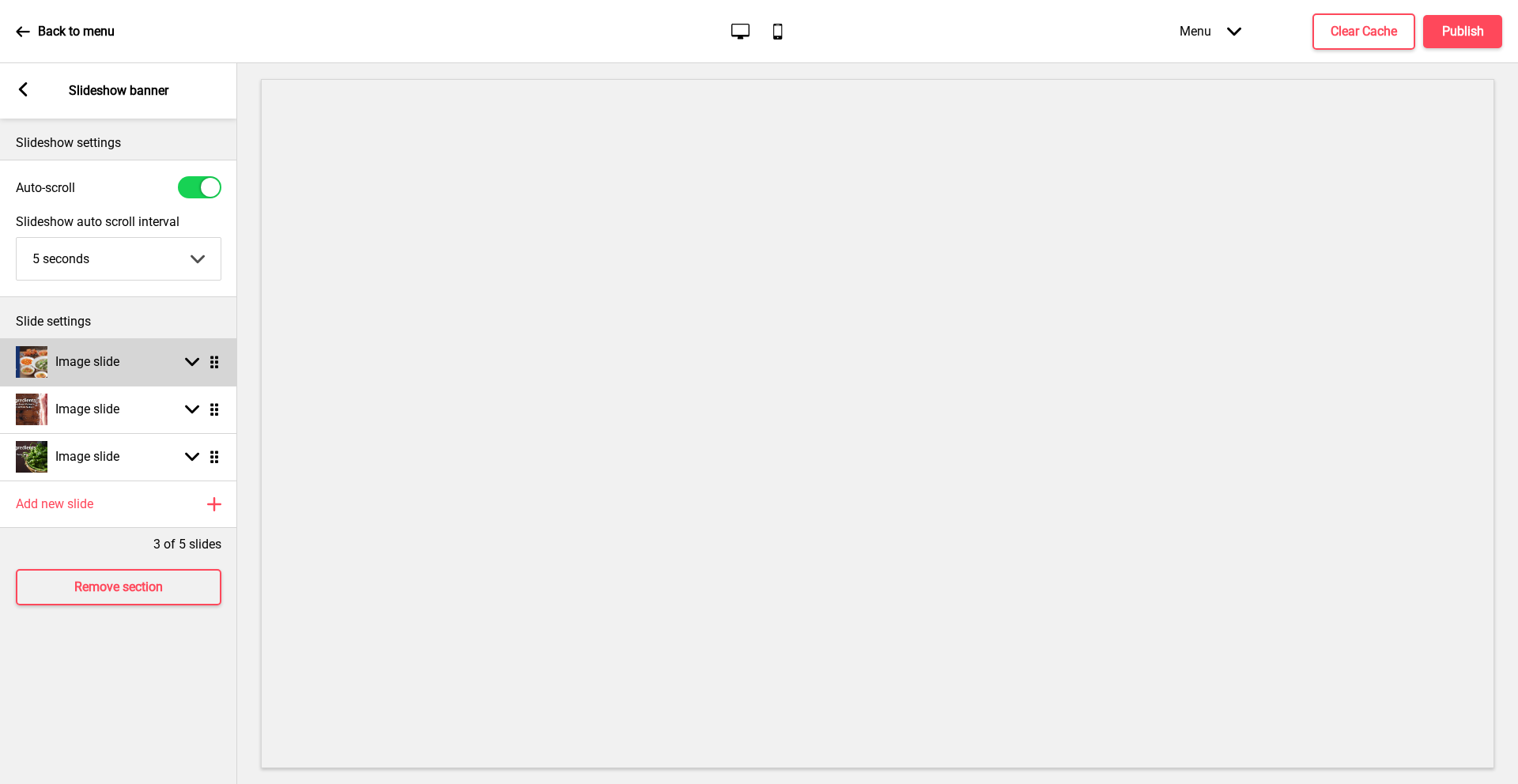
click at [167, 350] on div "Image slide Arrow down Drag" at bounding box center [118, 361] width 237 height 47
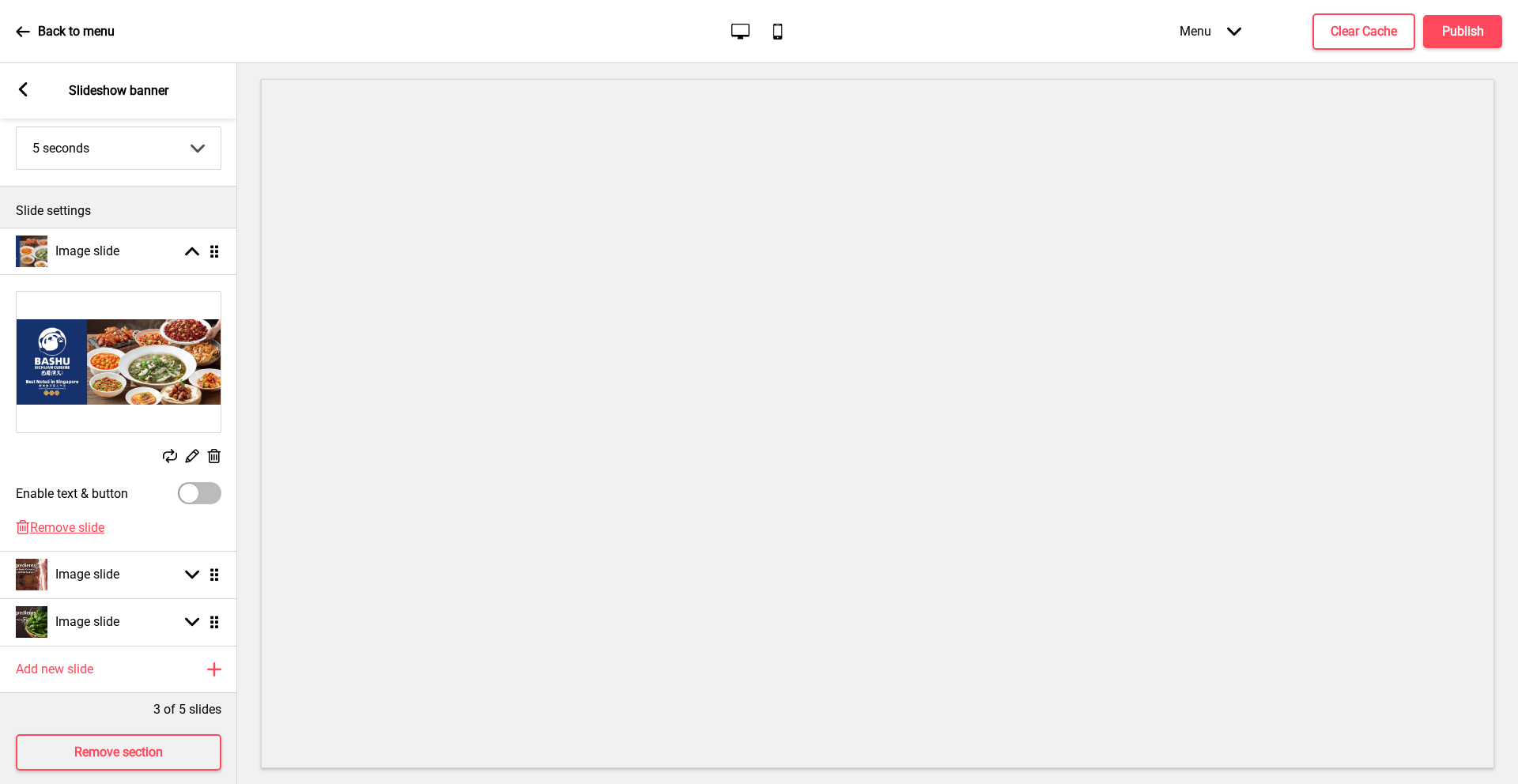
scroll to position [115, 0]
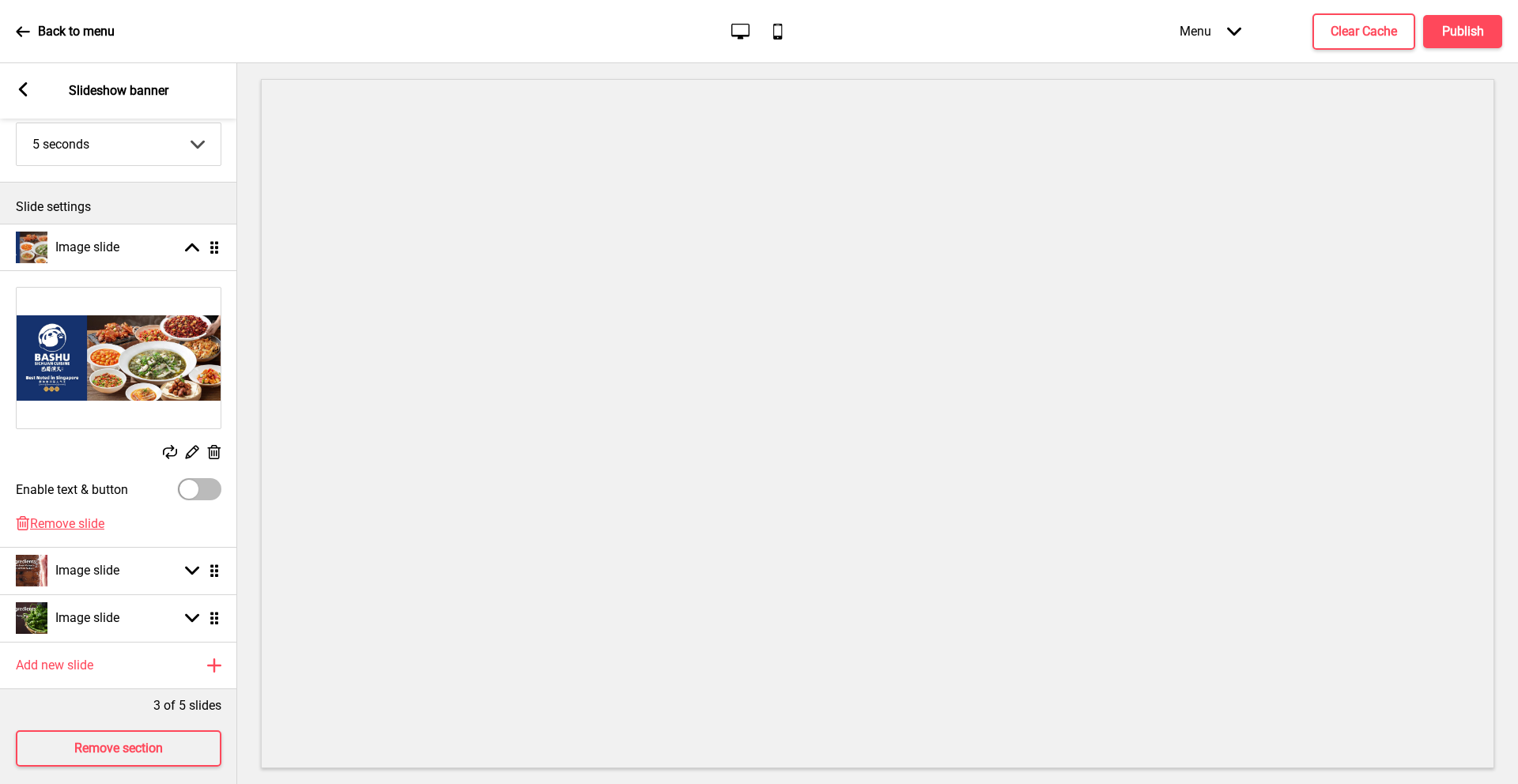
click at [20, 90] on icon at bounding box center [23, 89] width 8 height 14
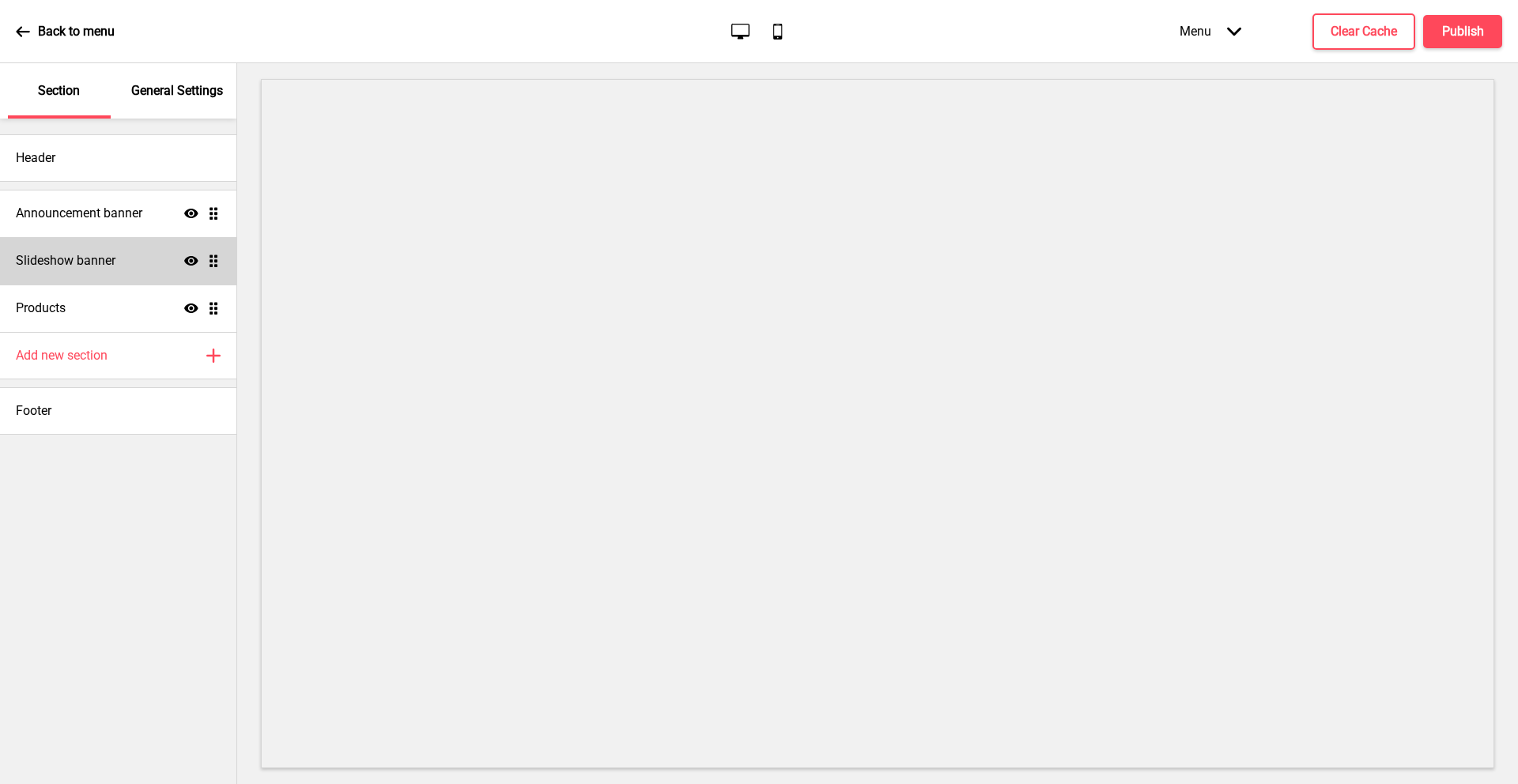
click at [187, 254] on icon "Show" at bounding box center [191, 260] width 14 height 14
click at [187, 254] on icon "Hide" at bounding box center [191, 260] width 14 height 14
click at [128, 235] on div "Announcement banner Show Drag" at bounding box center [117, 213] width 236 height 47
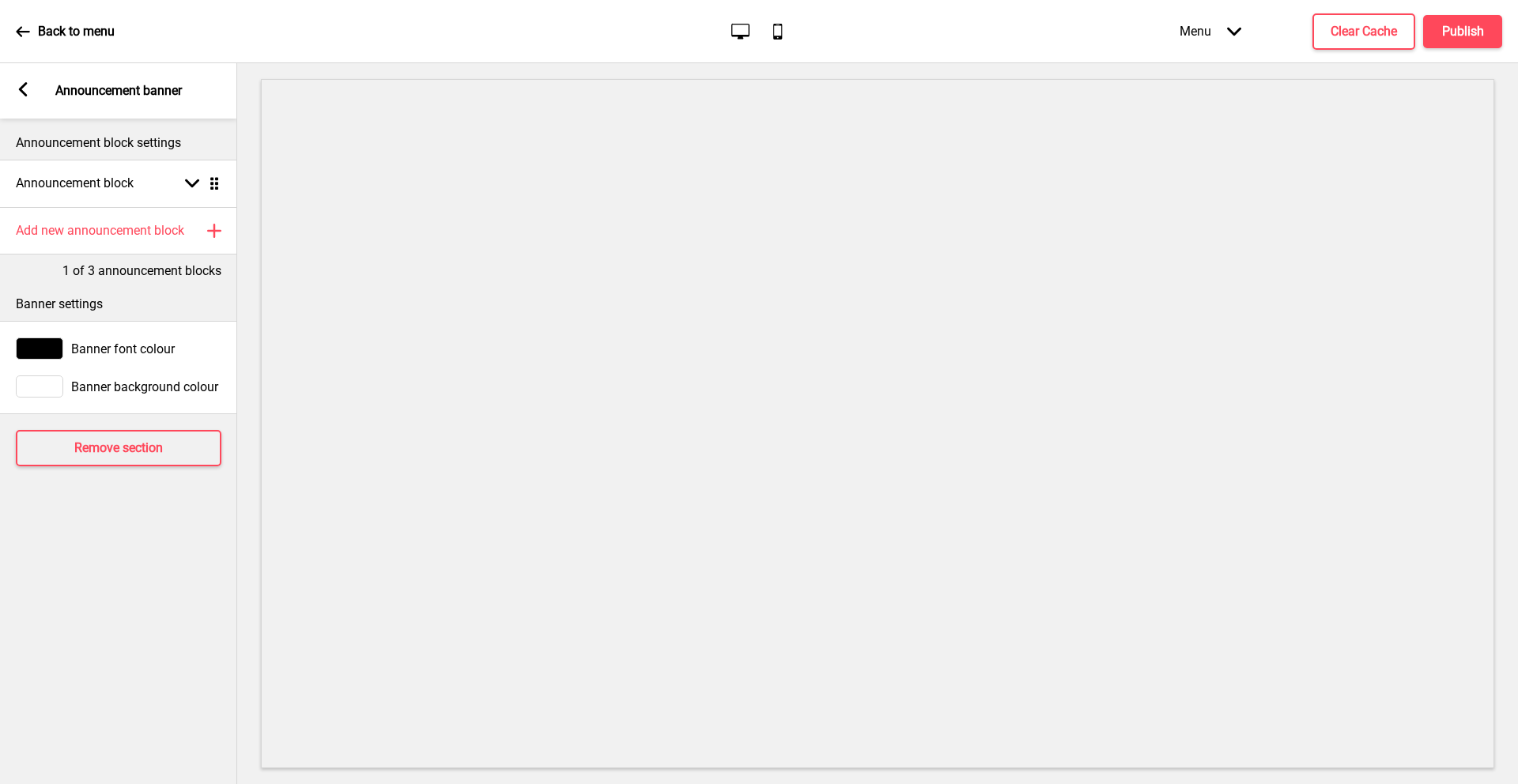
click at [21, 88] on icon at bounding box center [23, 89] width 8 height 14
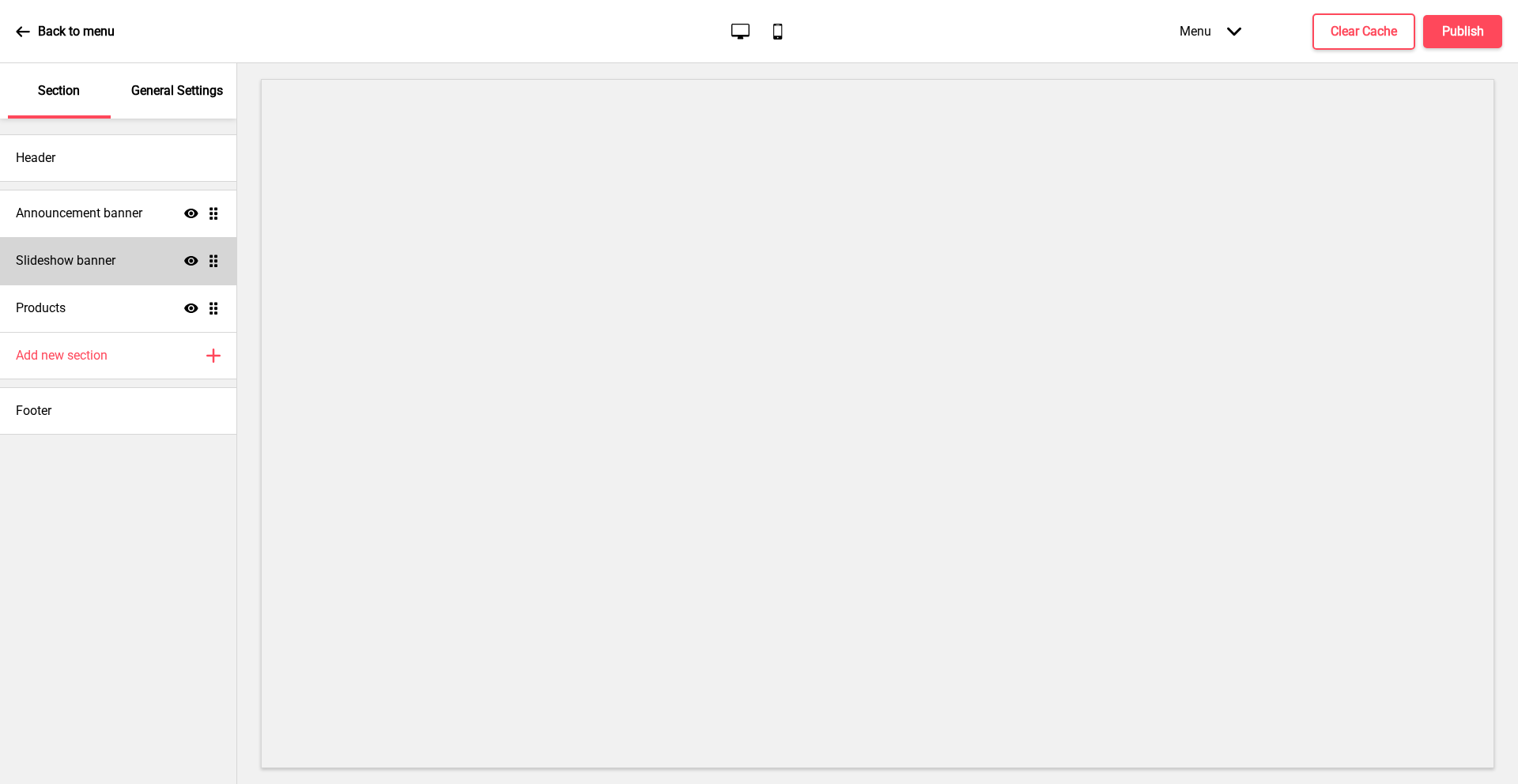
click at [143, 252] on div "Slideshow banner Show Drag" at bounding box center [117, 260] width 236 height 47
